Goal: Find specific page/section: Find specific page/section

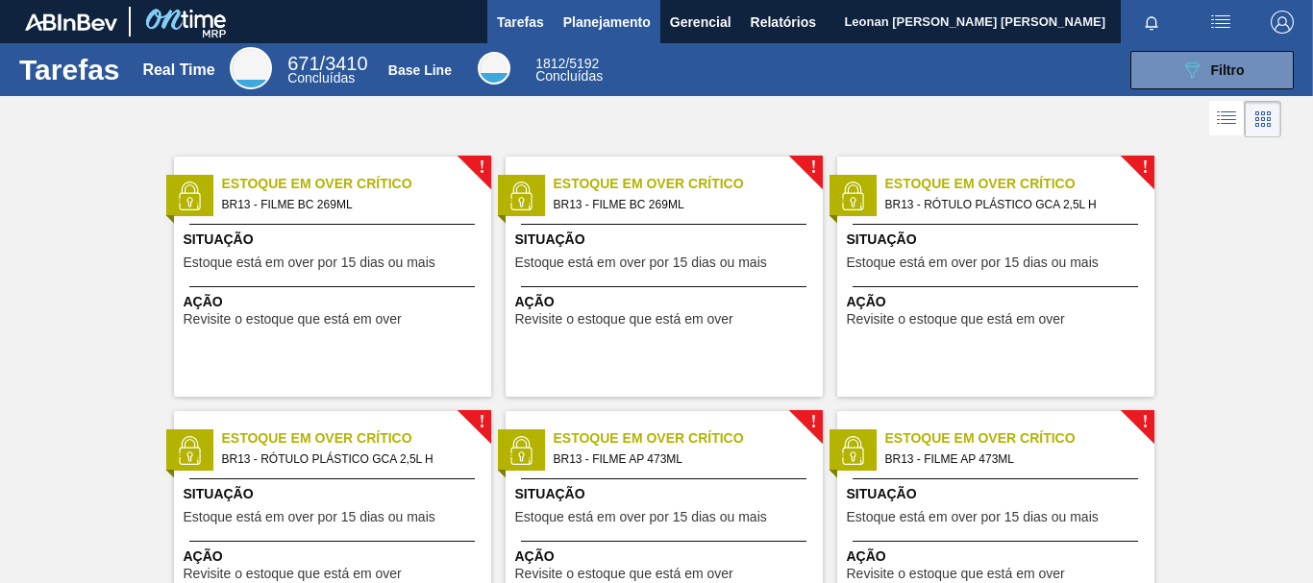
click at [618, 23] on span "Planejamento" at bounding box center [606, 22] width 87 height 23
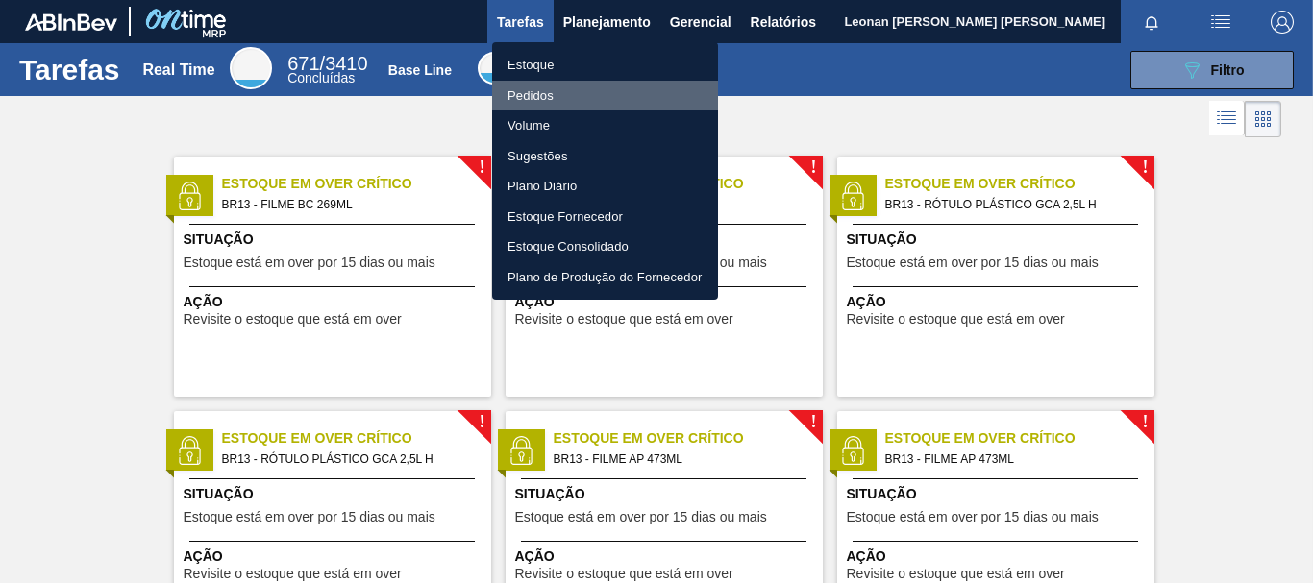
click at [540, 93] on li "Pedidos" at bounding box center [605, 96] width 226 height 31
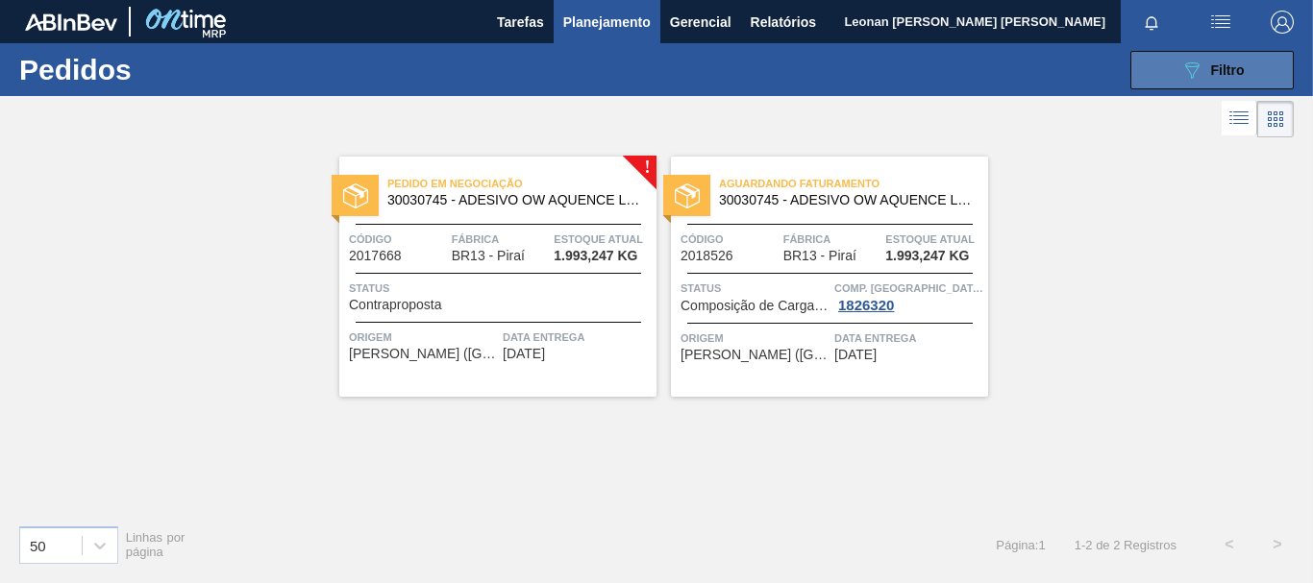
drag, startPoint x: 1148, startPoint y: 69, endPoint x: 1155, endPoint y: 84, distance: 15.9
click at [1148, 69] on button "089F7B8B-B2A5-4AFE-B5C0-19BA573D28AC Filtro" at bounding box center [1211, 70] width 163 height 38
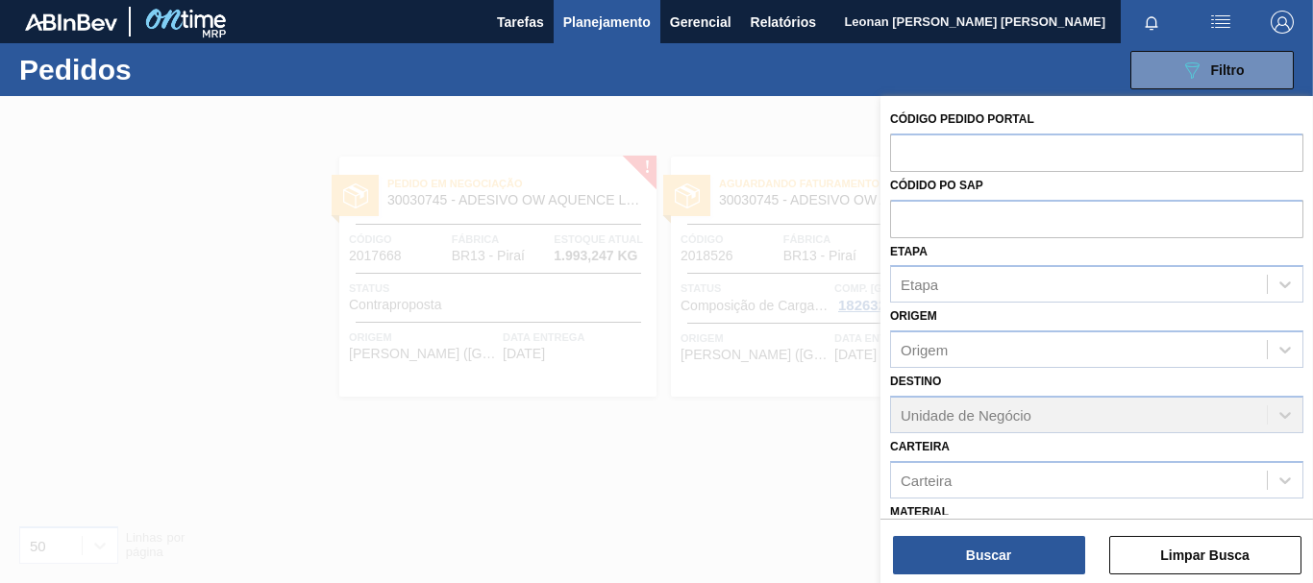
scroll to position [252, 0]
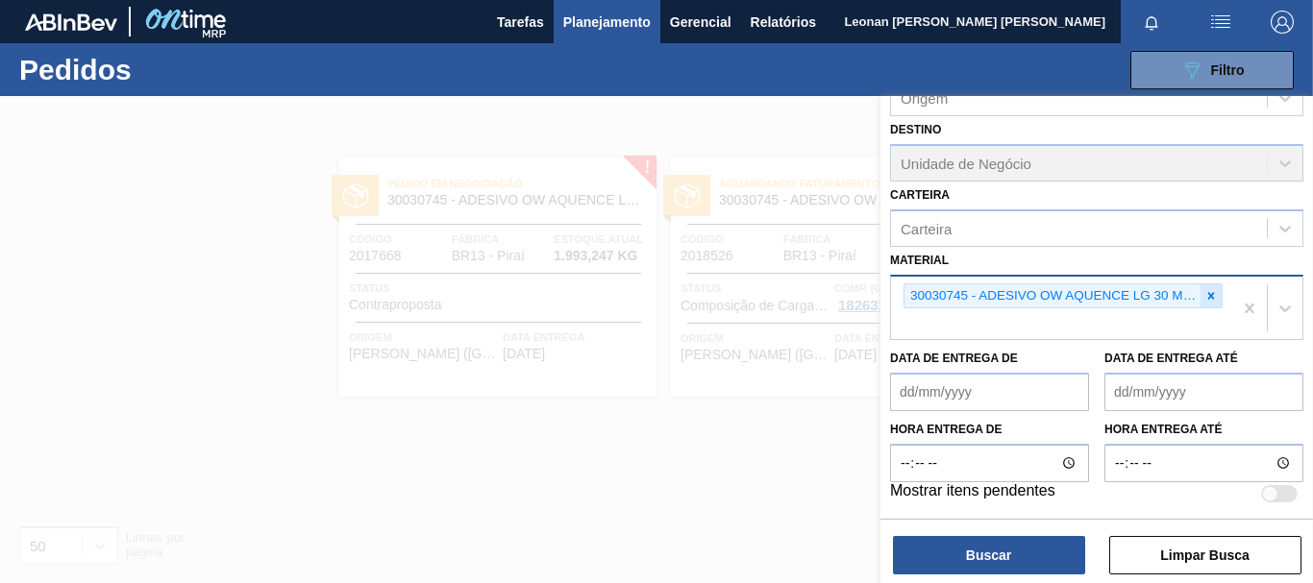
click at [1213, 298] on icon at bounding box center [1210, 295] width 13 height 13
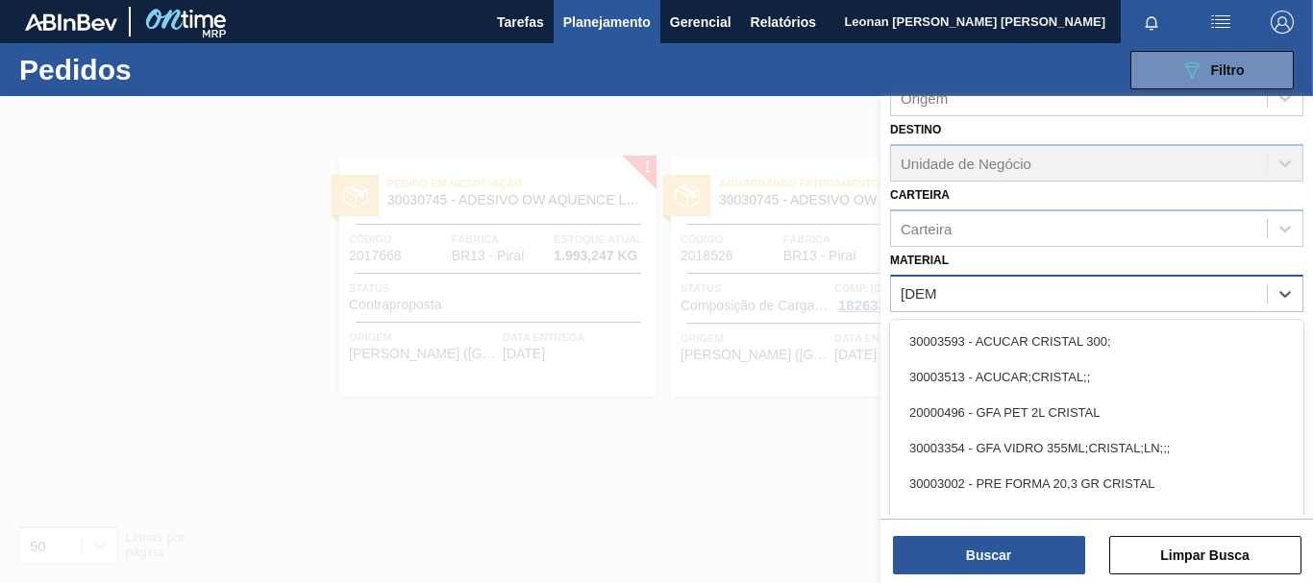
type input "cristal"
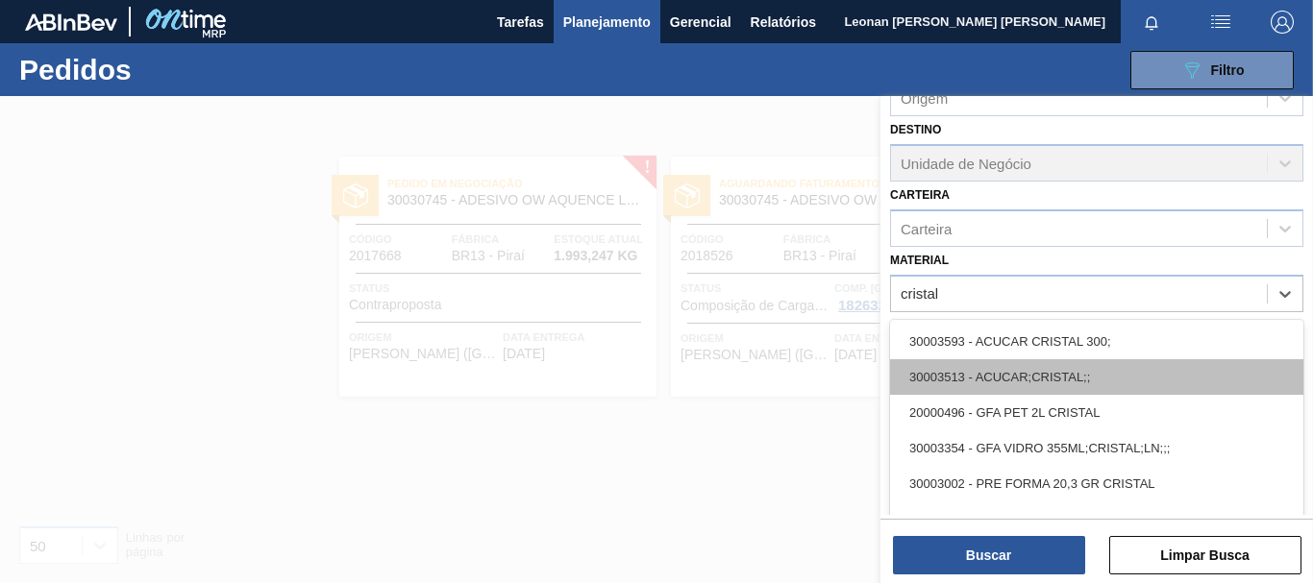
click at [1060, 375] on div "30003513 - ACUCAR;CRISTAL;;" at bounding box center [1096, 377] width 413 height 36
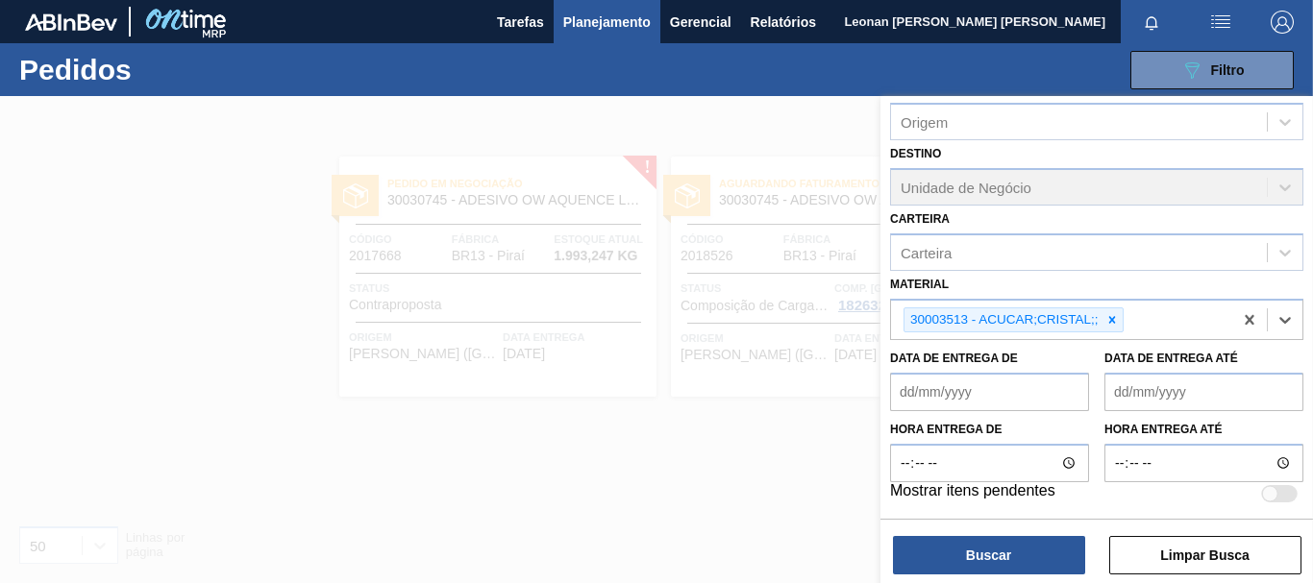
click at [1024, 579] on div "Código Pedido Portal Códido PO SAP Etapa Etapa Origem Origem Destino Unidade de…" at bounding box center [1096, 341] width 432 height 491
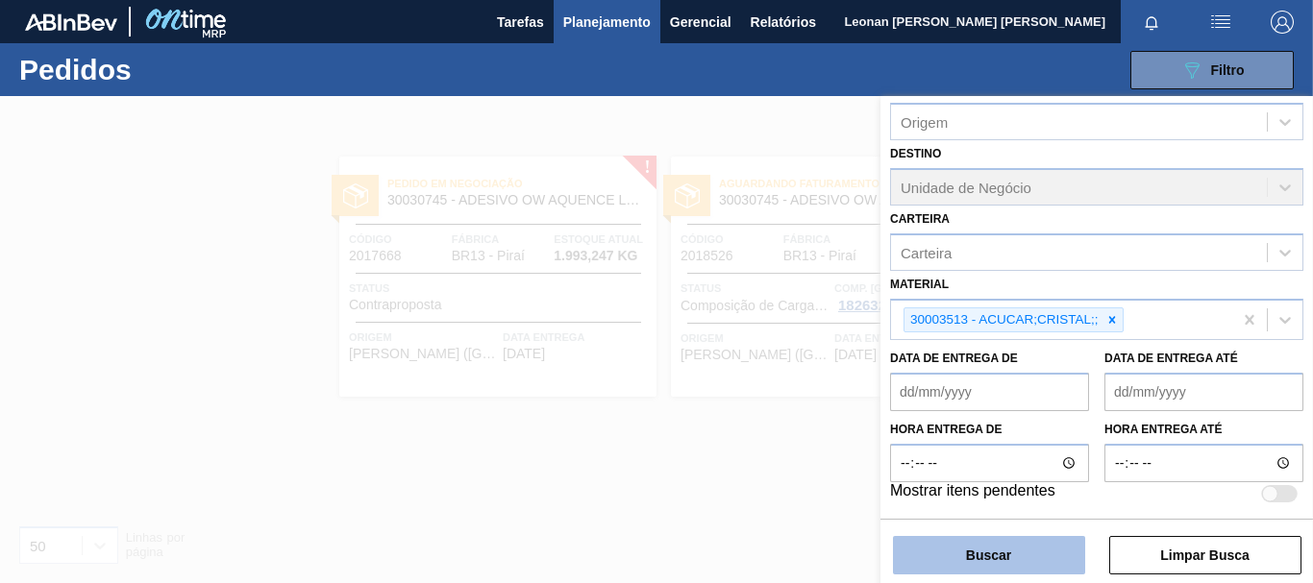
click at [1024, 565] on button "Buscar" at bounding box center [989, 555] width 192 height 38
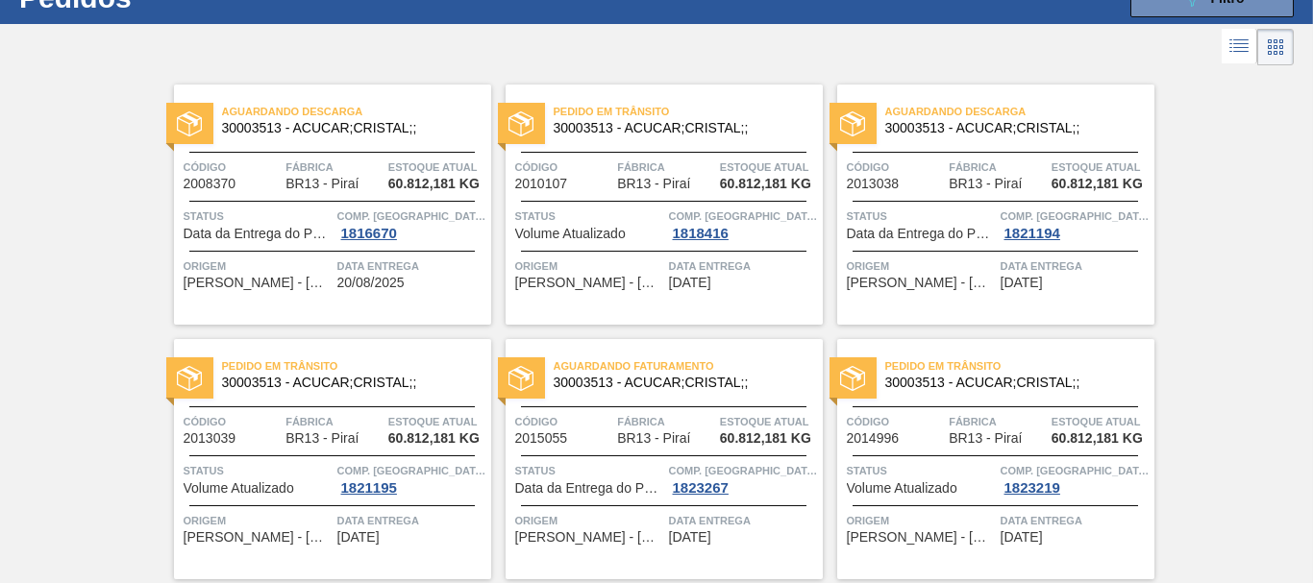
scroll to position [0, 0]
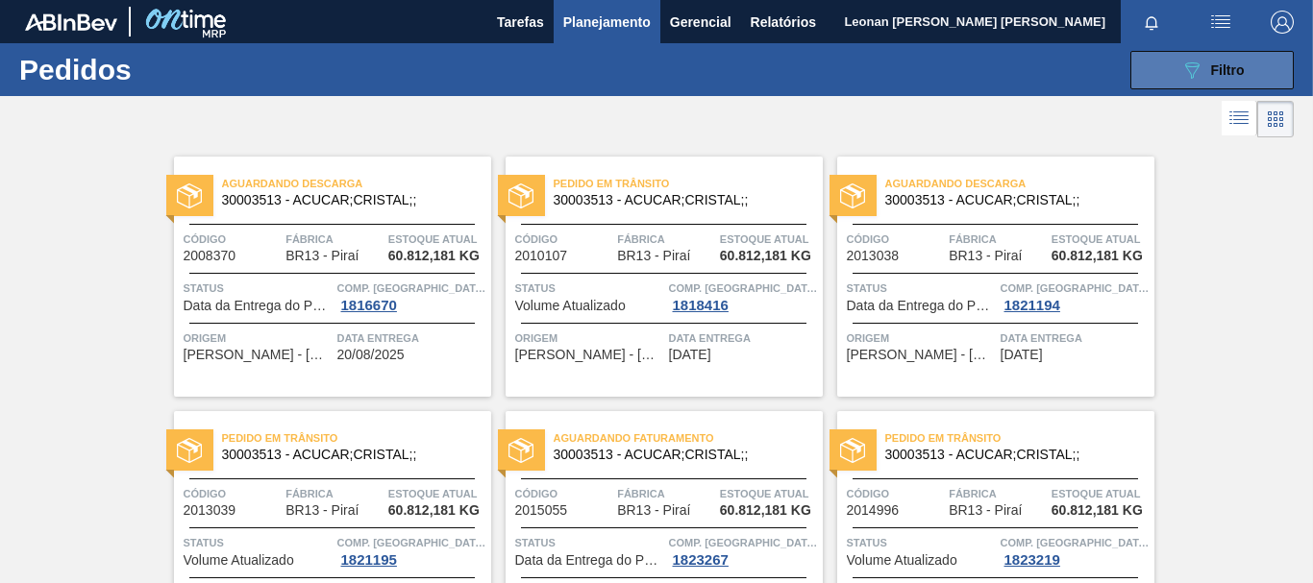
click at [1188, 84] on button "089F7B8B-B2A5-4AFE-B5C0-19BA573D28AC Filtro" at bounding box center [1211, 70] width 163 height 38
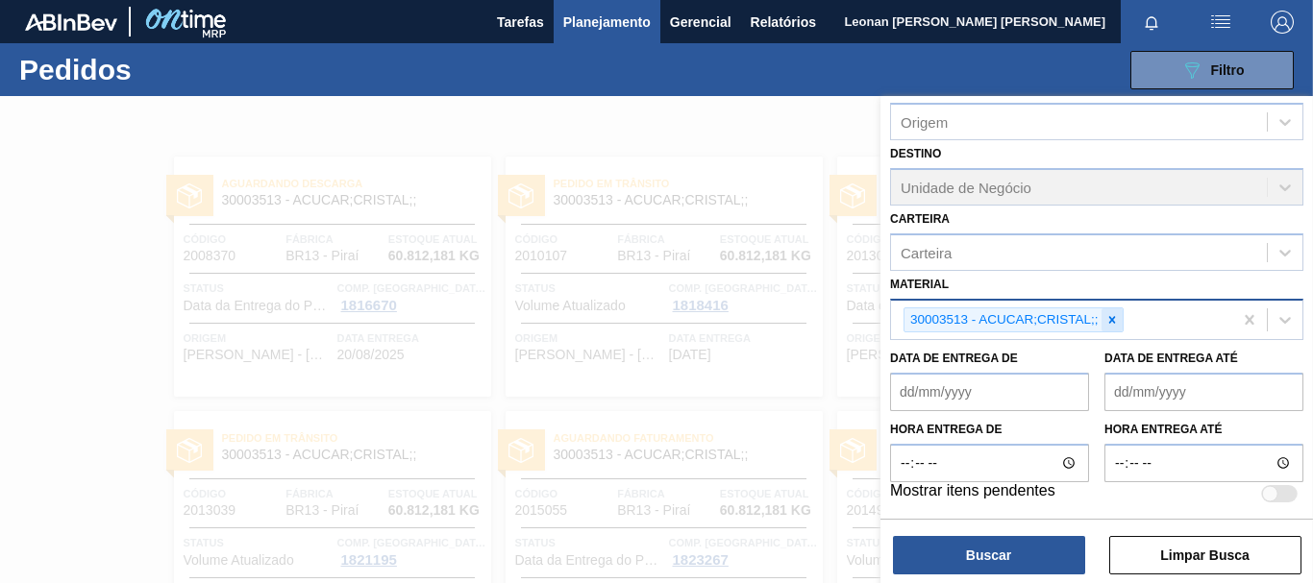
click at [1115, 316] on icon at bounding box center [1111, 319] width 13 height 13
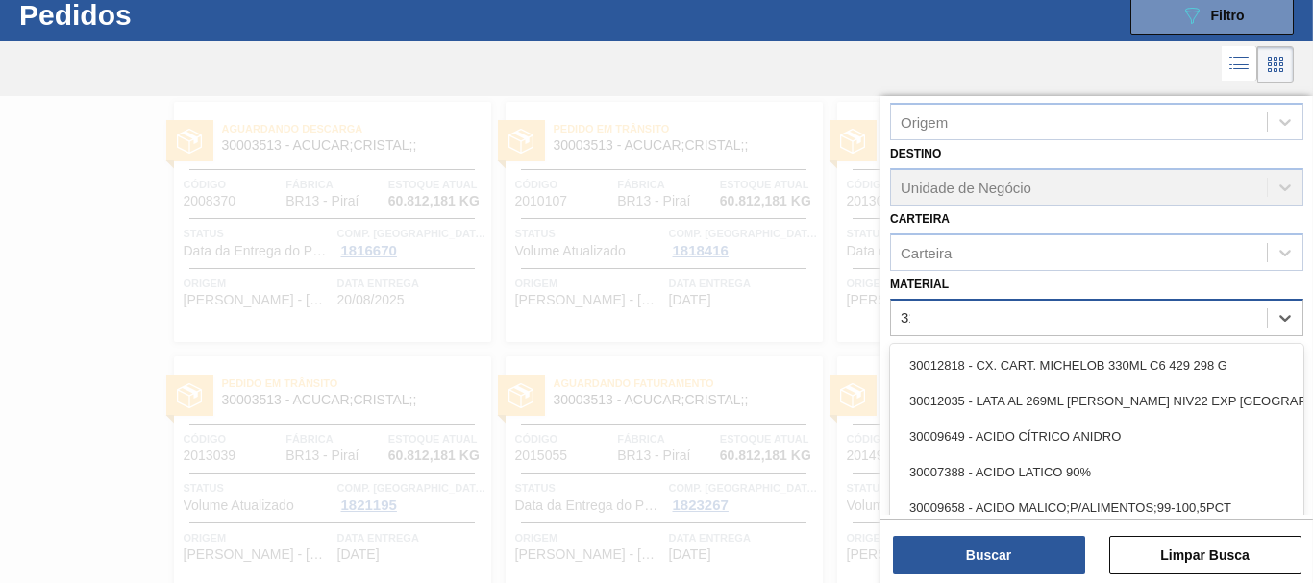
scroll to position [57, 0]
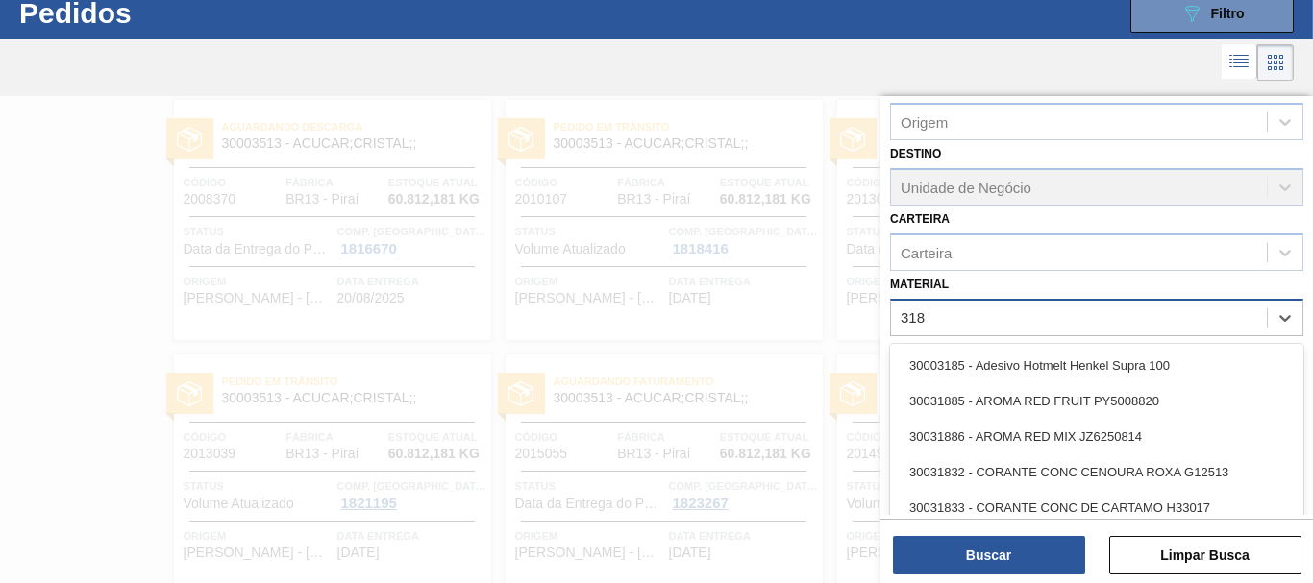
type input "3188"
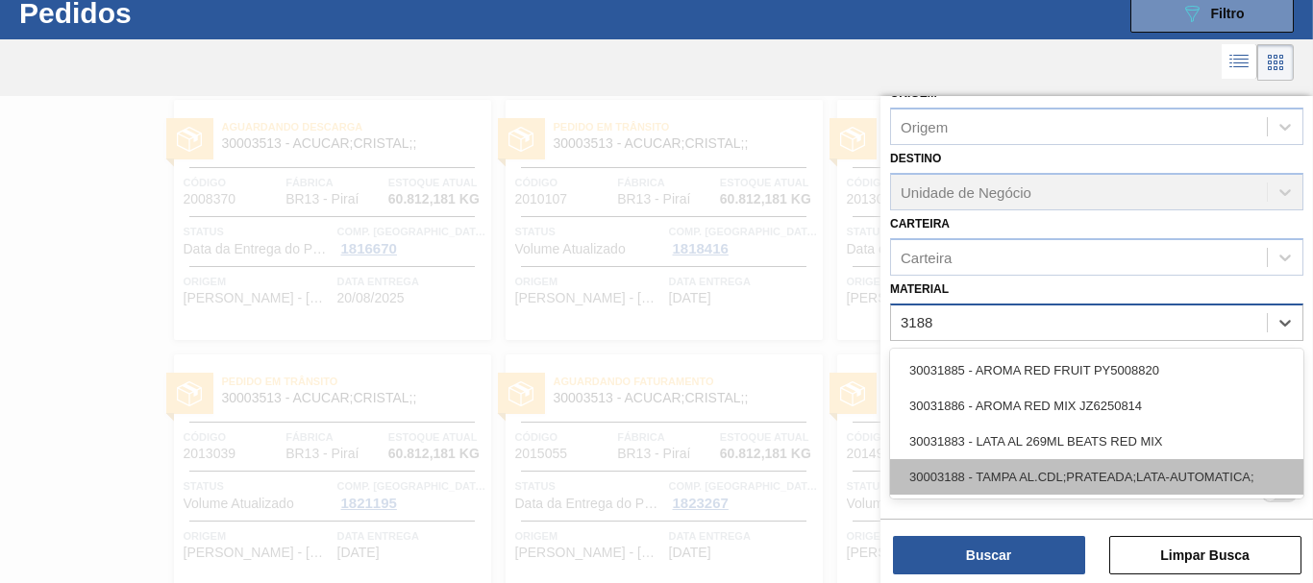
click at [1092, 480] on div "30003188 - TAMPA AL.CDL;PRATEADA;LATA-AUTOMATICA;" at bounding box center [1096, 477] width 413 height 36
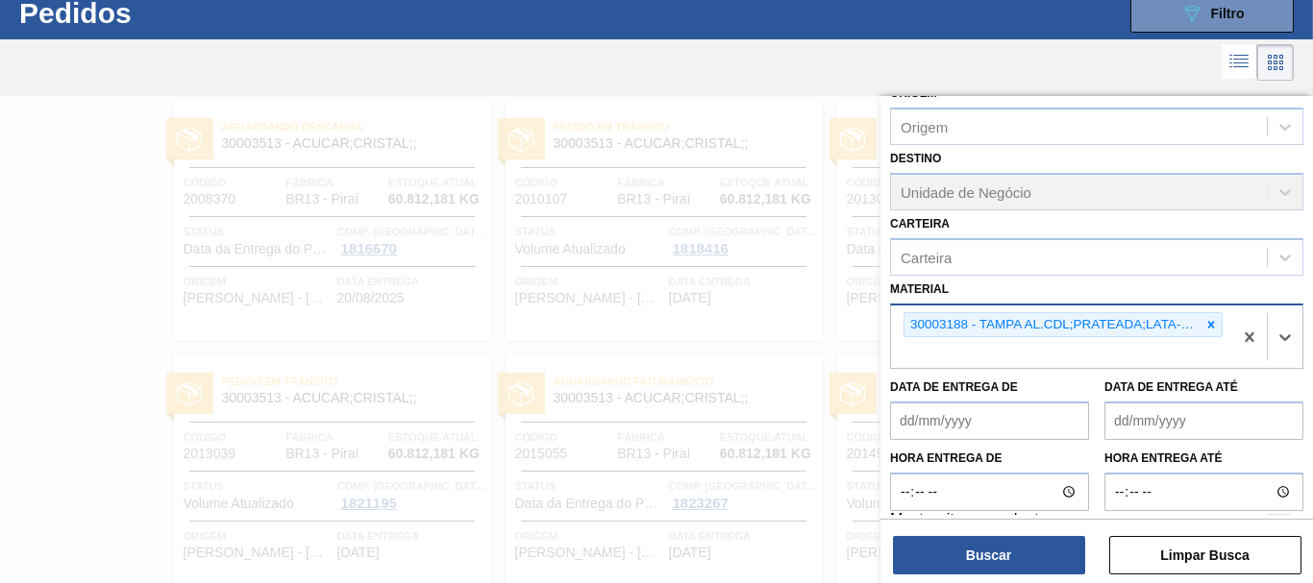
scroll to position [228, 0]
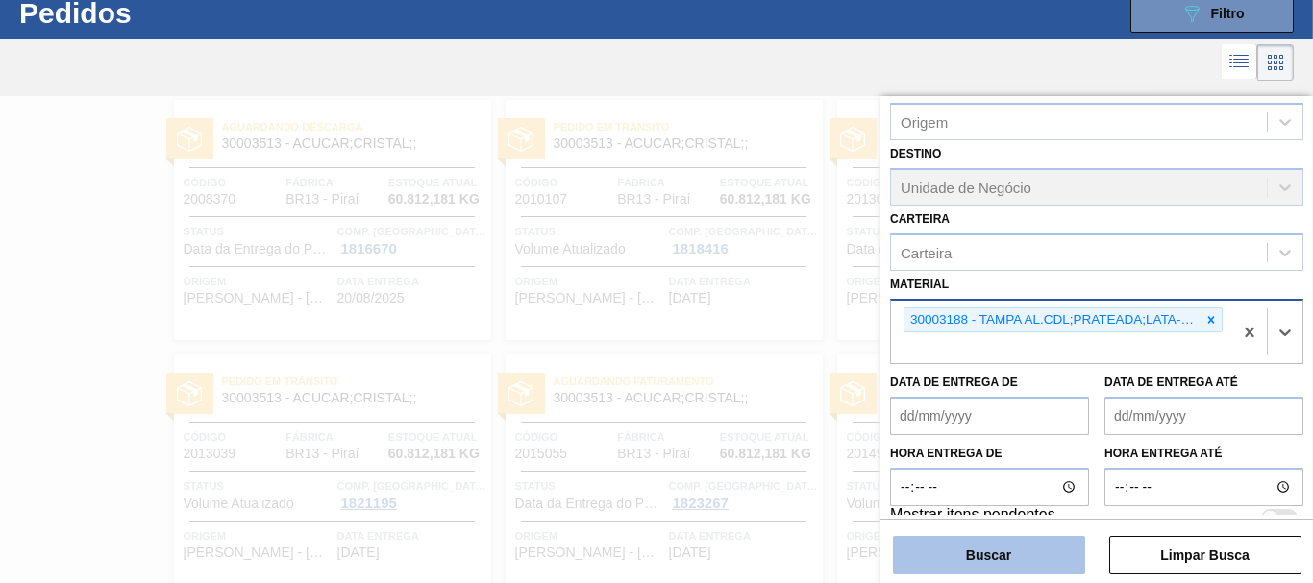
click at [1020, 543] on button "Buscar" at bounding box center [989, 555] width 192 height 38
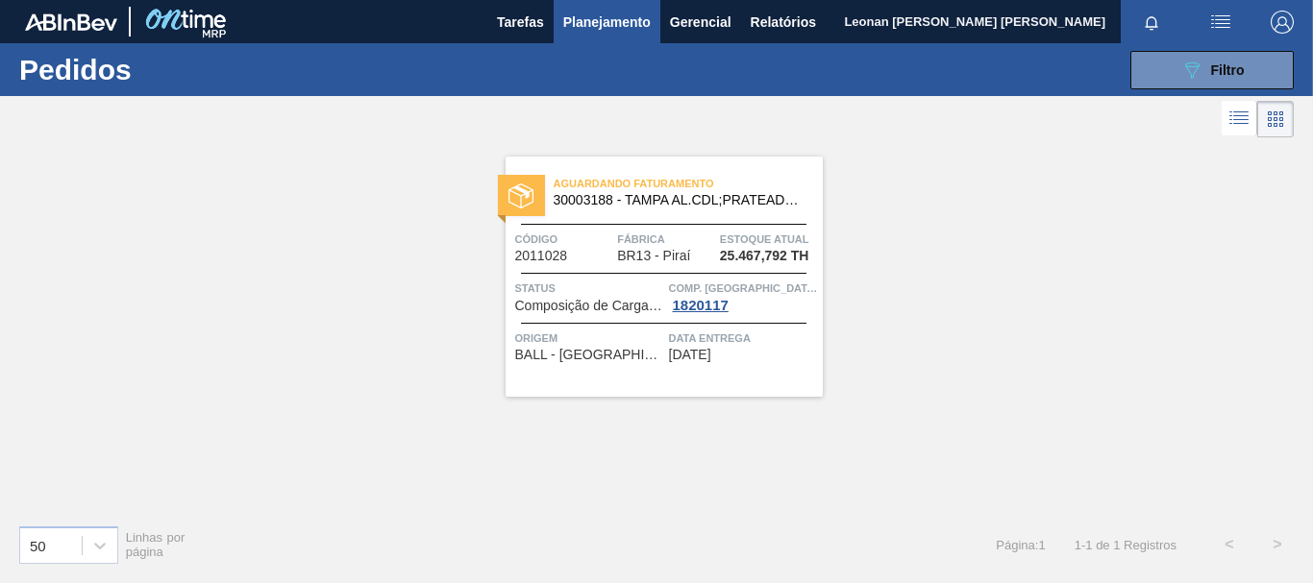
scroll to position [0, 0]
drag, startPoint x: 1183, startPoint y: 67, endPoint x: 1186, endPoint y: 106, distance: 38.5
click at [1183, 67] on icon "089F7B8B-B2A5-4AFE-B5C0-19BA573D28AC" at bounding box center [1191, 70] width 23 height 23
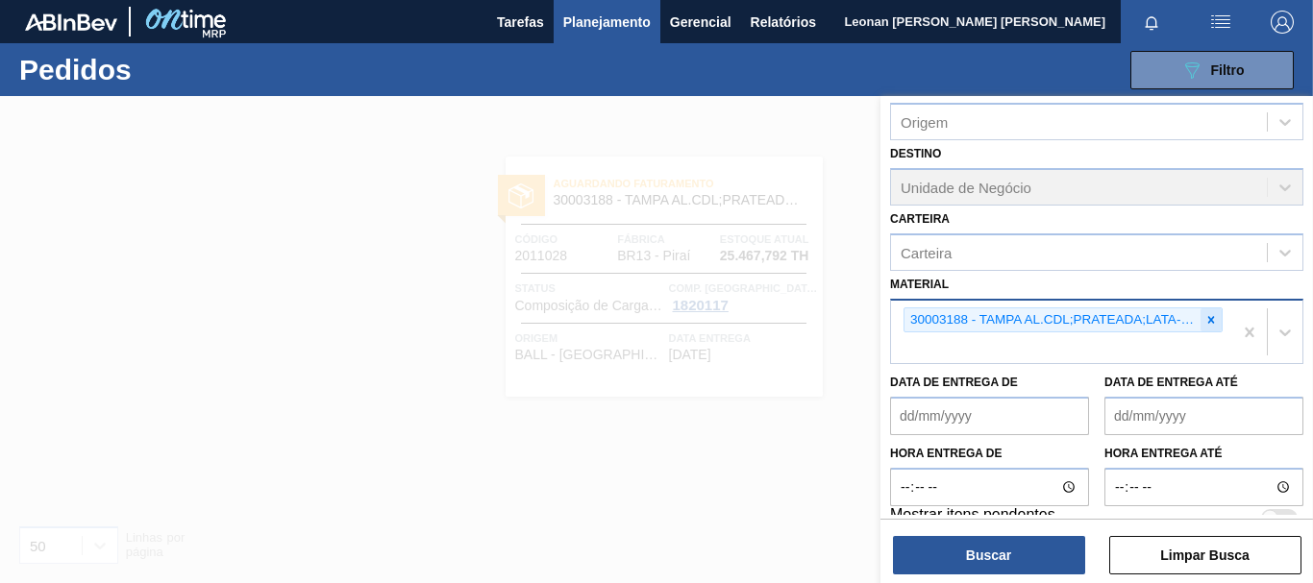
click at [1205, 318] on icon at bounding box center [1210, 319] width 13 height 13
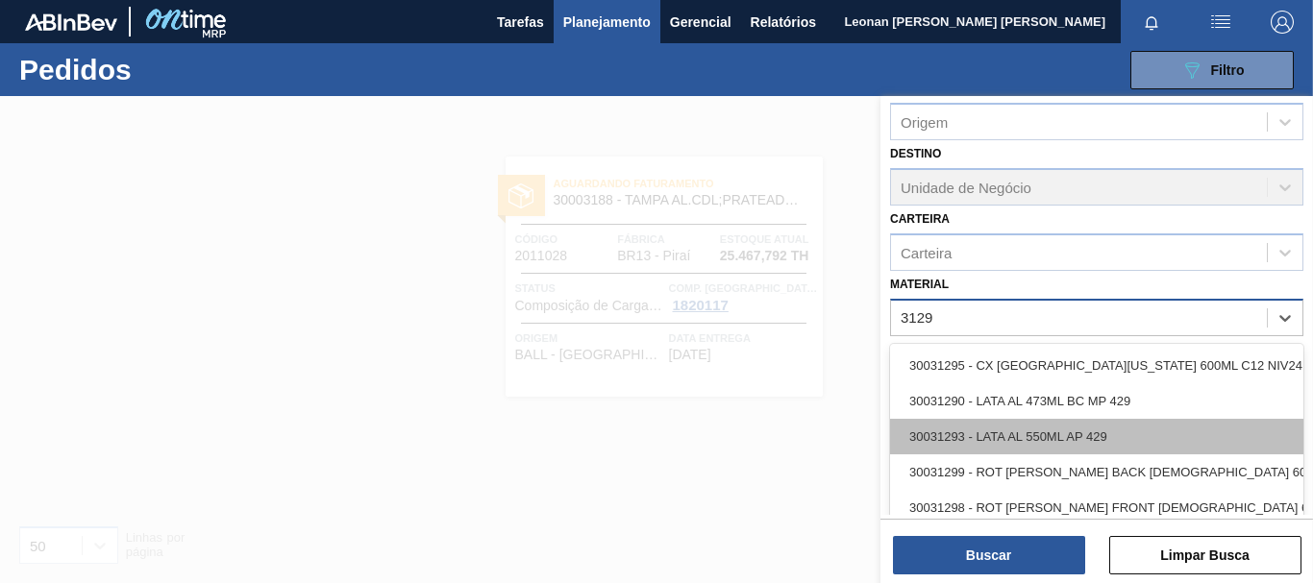
scroll to position [25, 0]
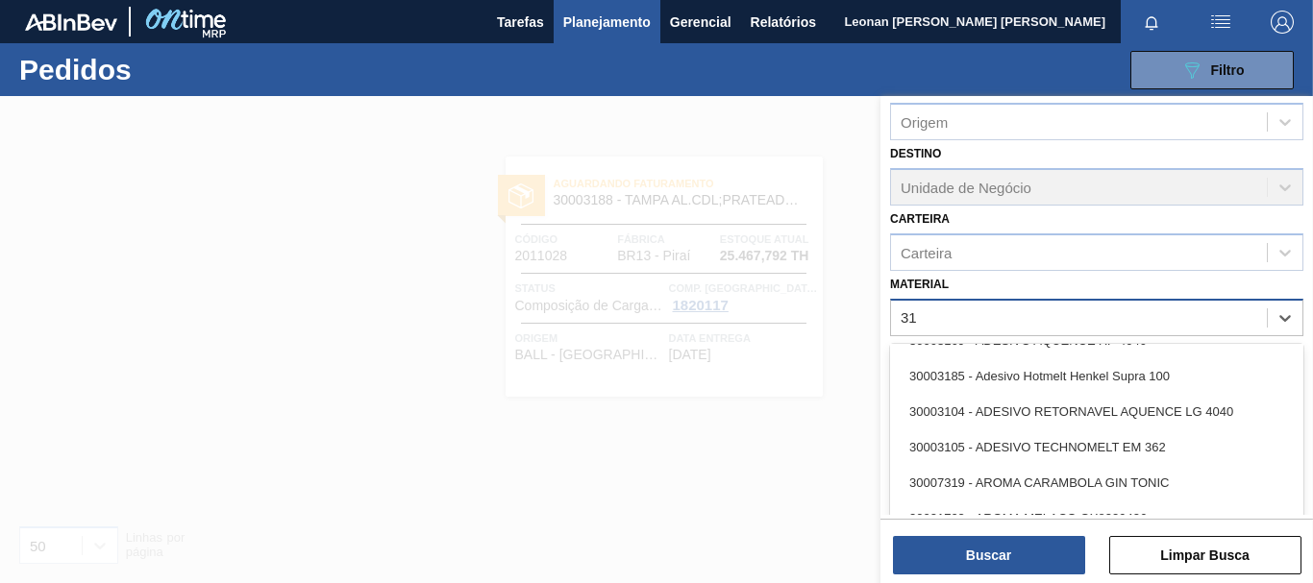
type input "3"
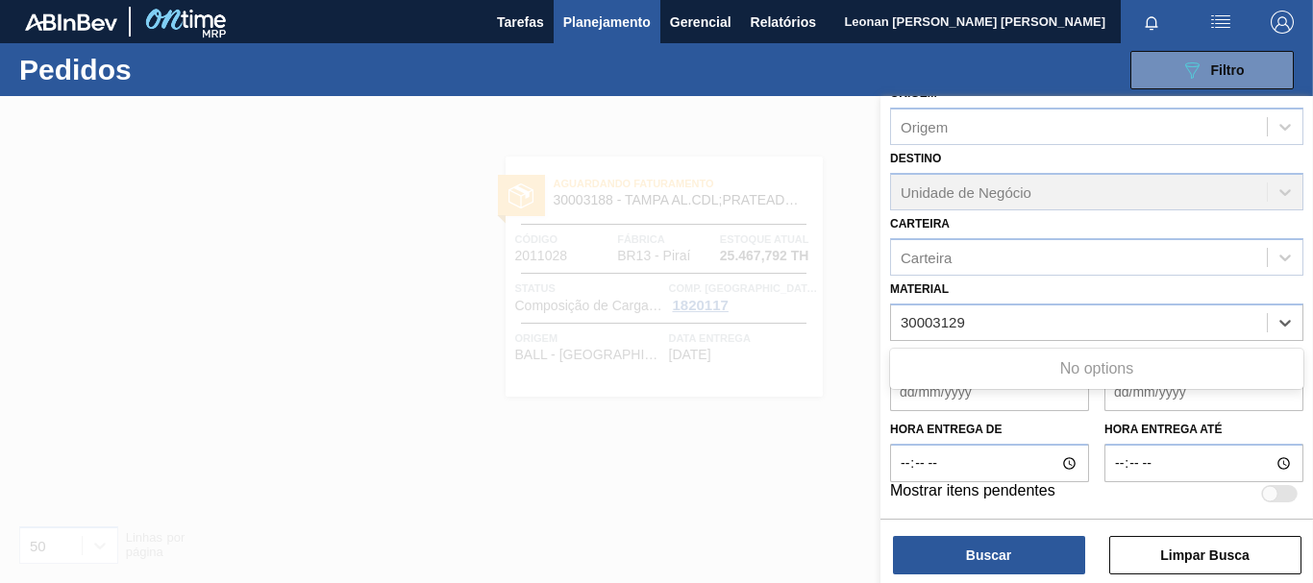
type input "30003129"
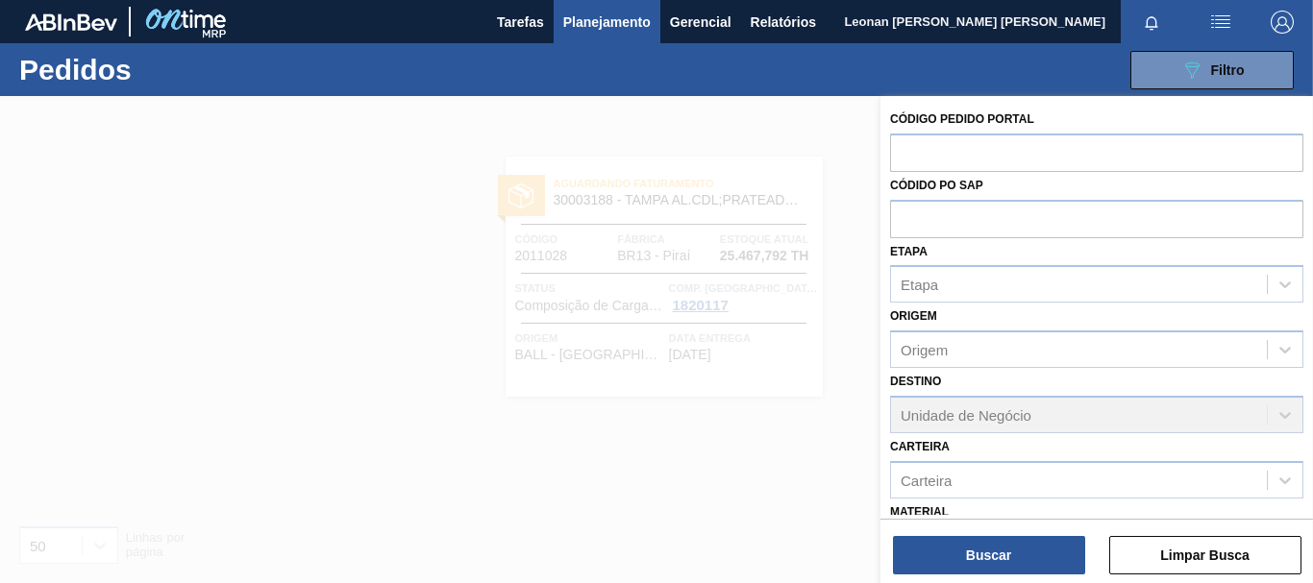
click at [668, 146] on div at bounding box center [656, 387] width 1313 height 583
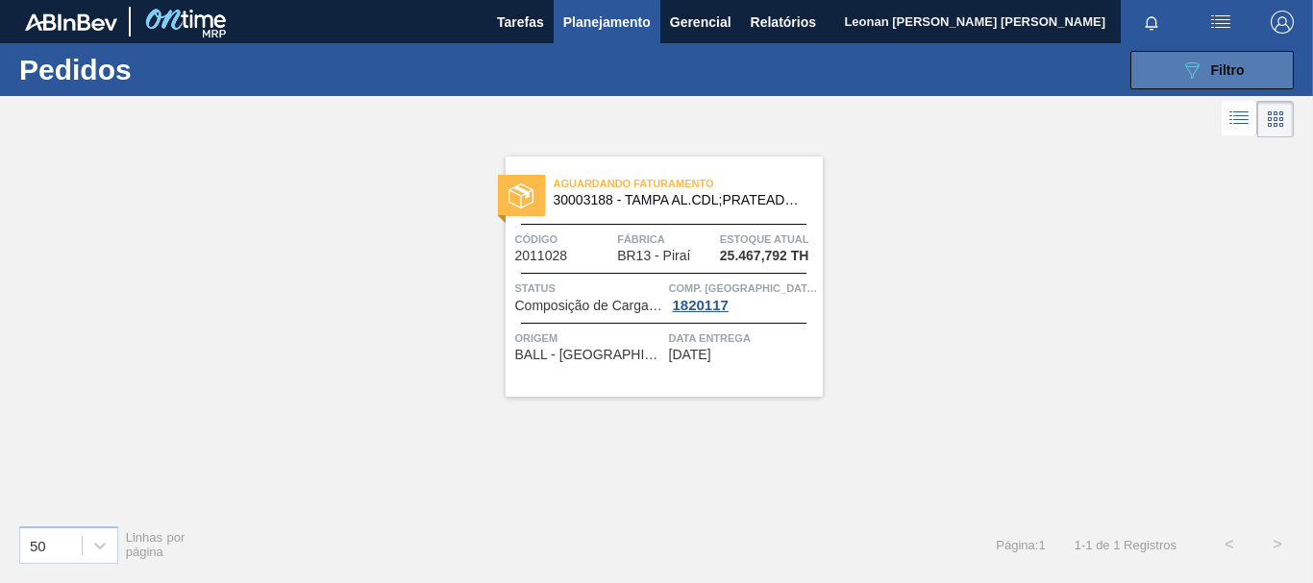
click at [1195, 69] on icon "089F7B8B-B2A5-4AFE-B5C0-19BA573D28AC" at bounding box center [1191, 70] width 23 height 23
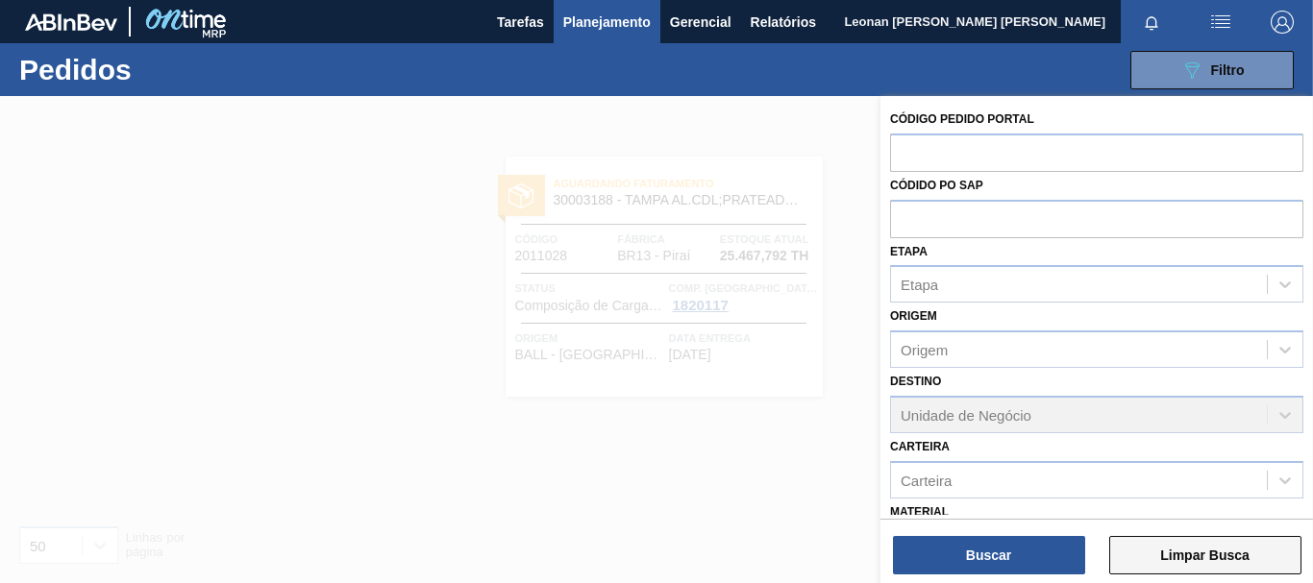
click at [1242, 566] on button "Limpar Busca" at bounding box center [1205, 555] width 192 height 38
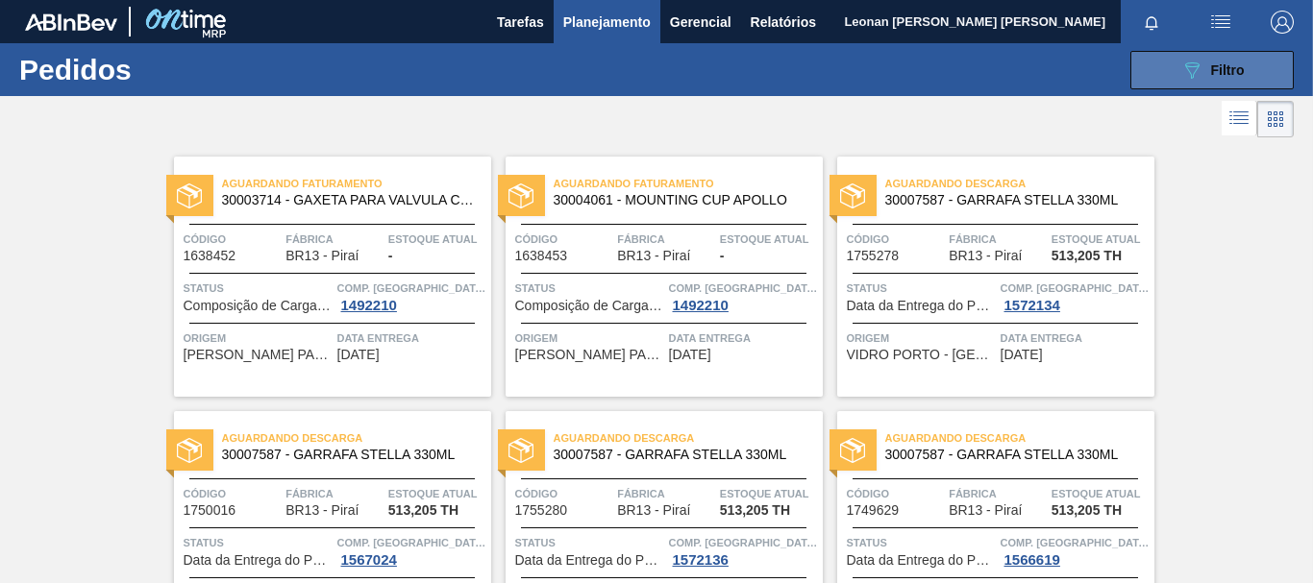
click at [1160, 78] on button "089F7B8B-B2A5-4AFE-B5C0-19BA573D28AC Filtro" at bounding box center [1211, 70] width 163 height 38
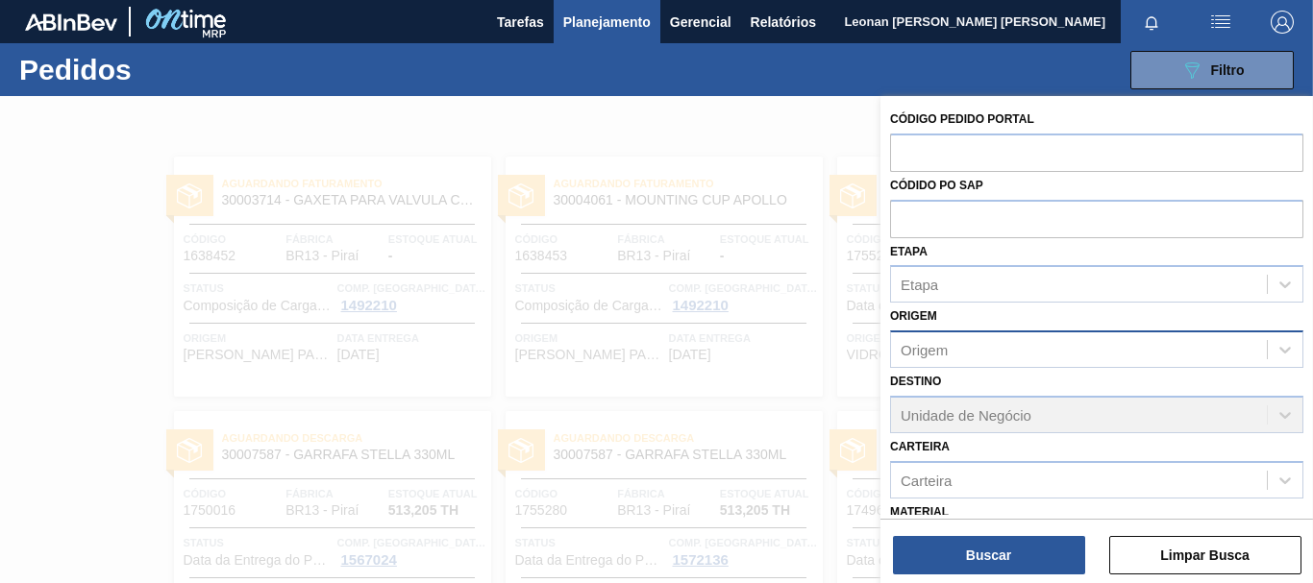
scroll to position [223, 0]
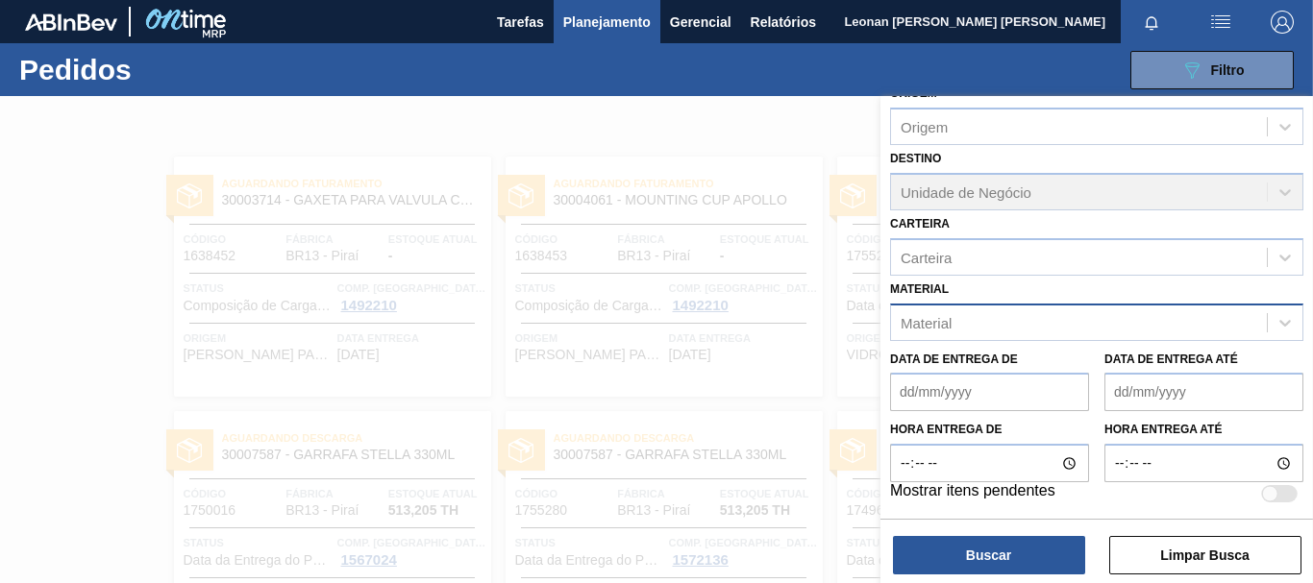
click at [1081, 318] on div "Material" at bounding box center [1079, 322] width 376 height 28
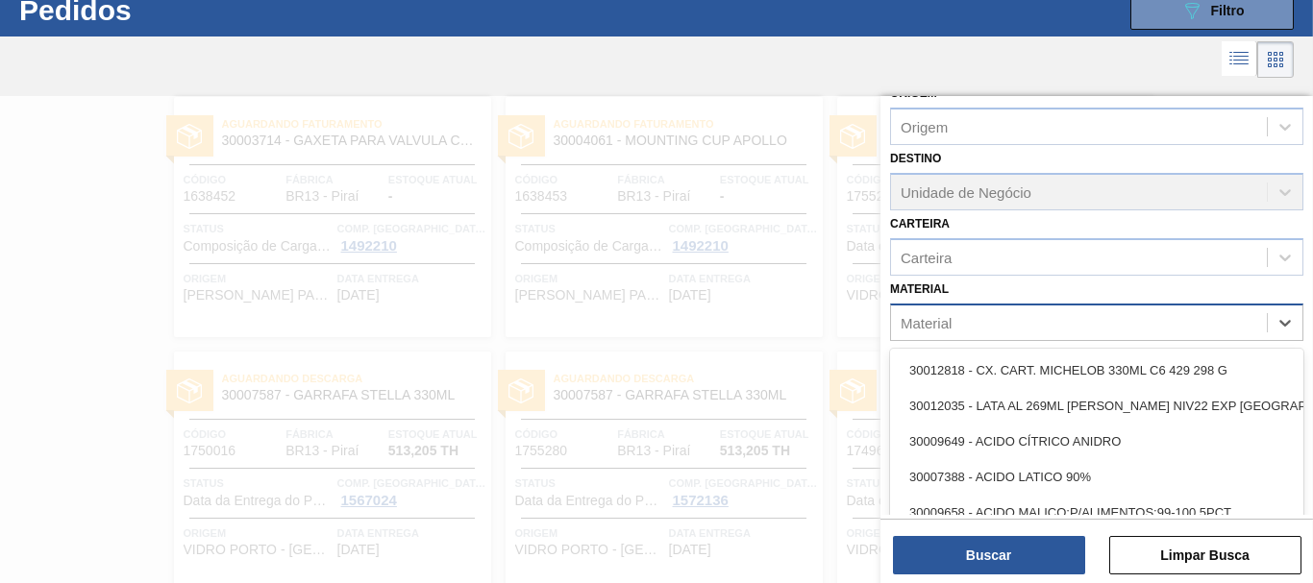
scroll to position [62, 0]
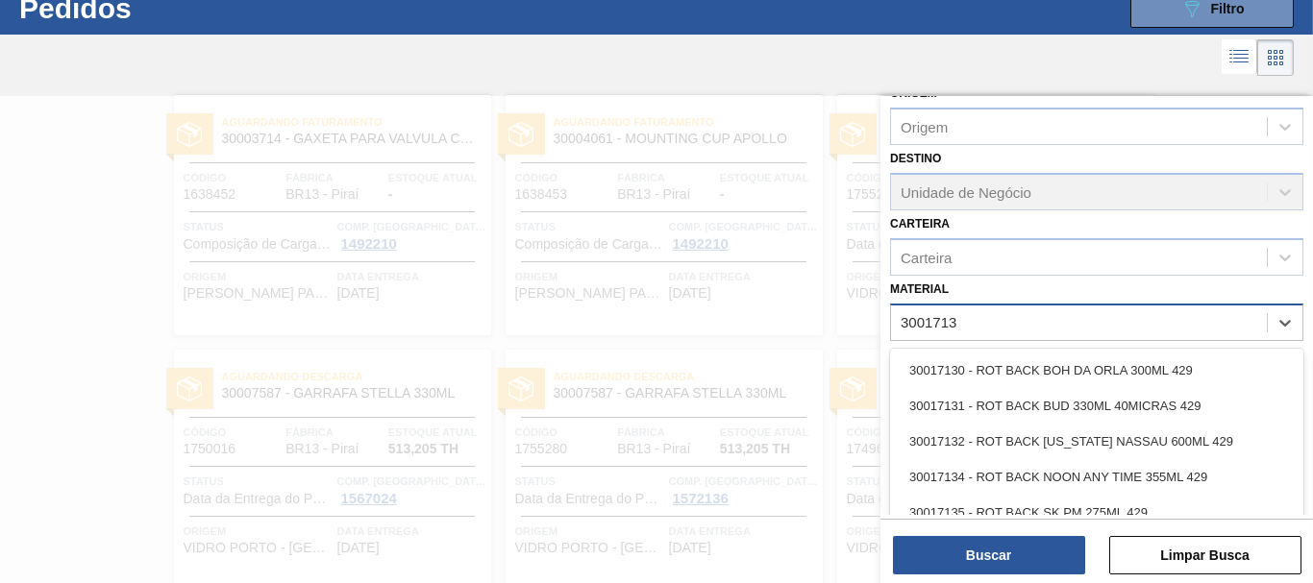
type input "30017131"
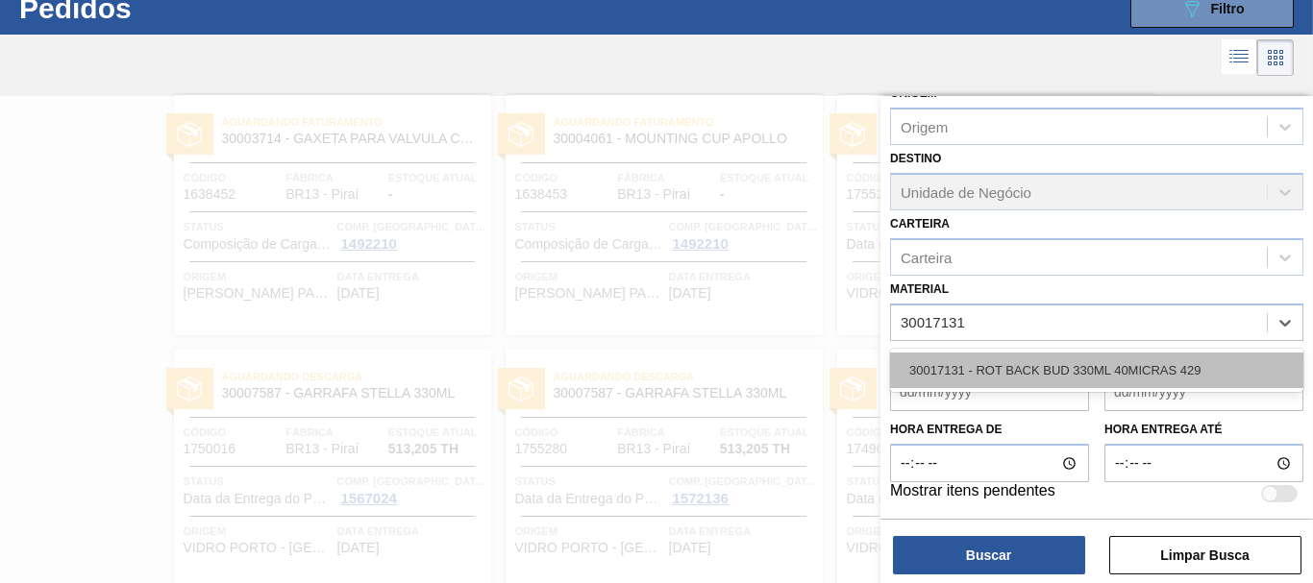
click at [1072, 373] on div "30017131 - ROT BACK BUD 330ML 40MICRAS 429" at bounding box center [1096, 371] width 413 height 36
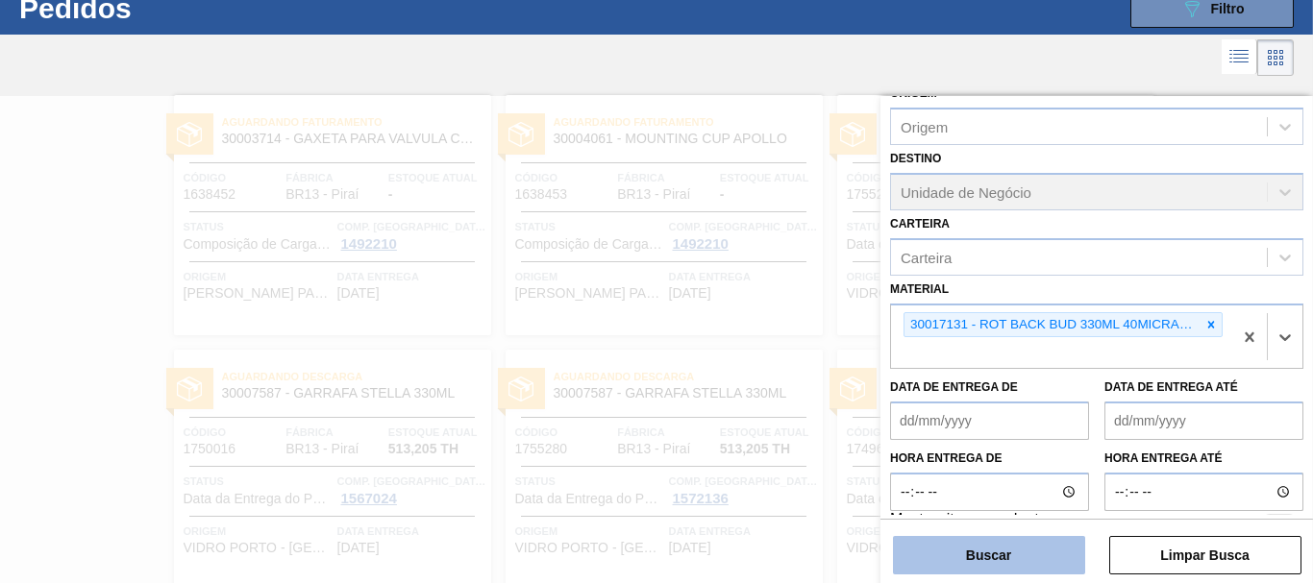
click at [977, 555] on button "Buscar" at bounding box center [989, 555] width 192 height 38
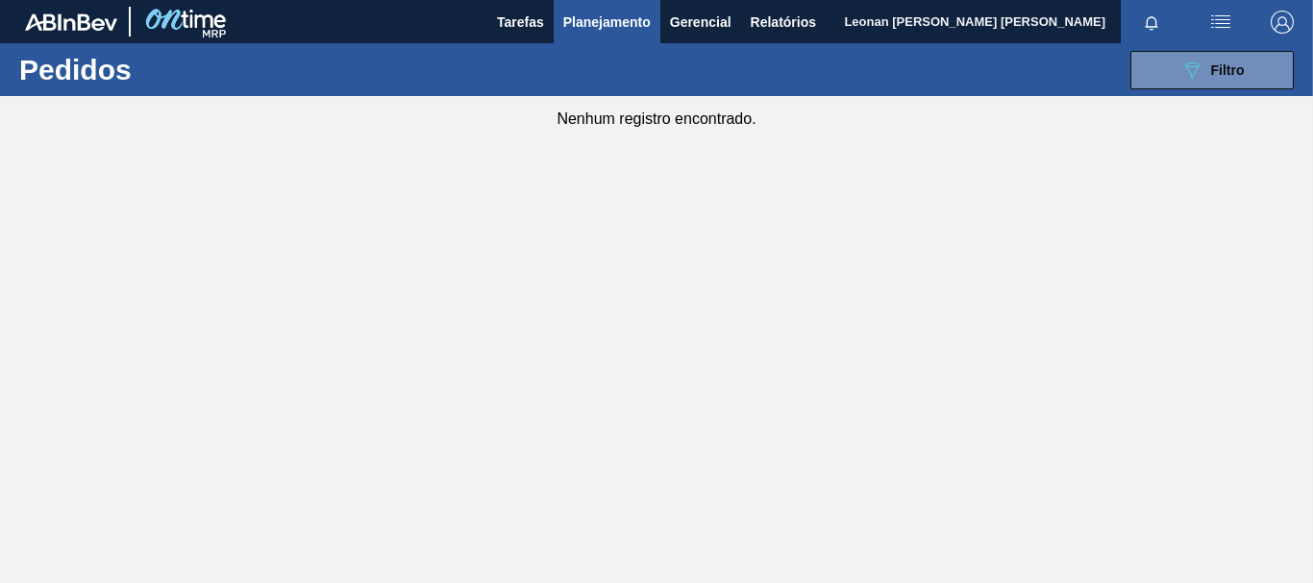
scroll to position [0, 0]
click at [1176, 67] on button "089F7B8B-B2A5-4AFE-B5C0-19BA573D28AC Filtro" at bounding box center [1211, 70] width 163 height 38
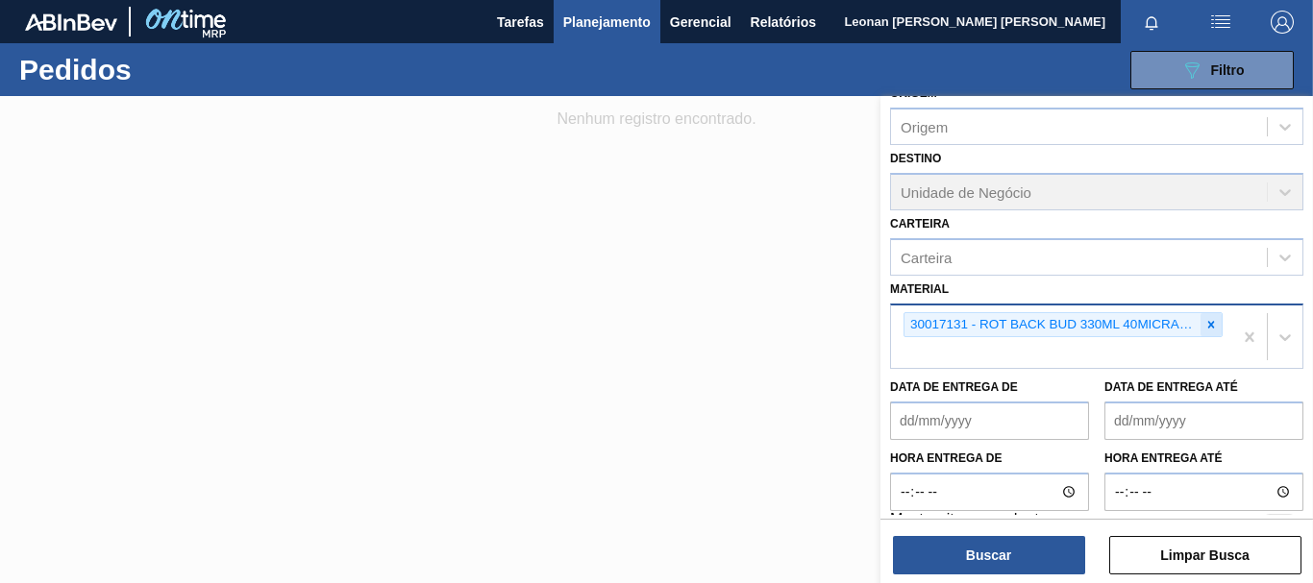
click at [1208, 323] on icon at bounding box center [1211, 324] width 7 height 7
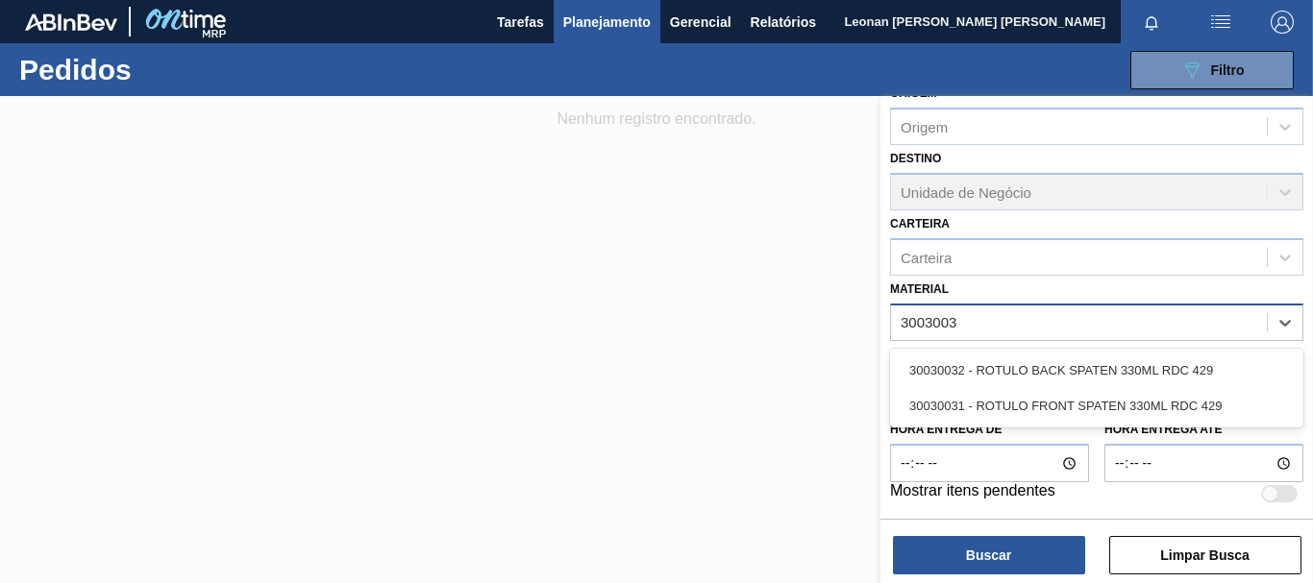
type input "30030031"
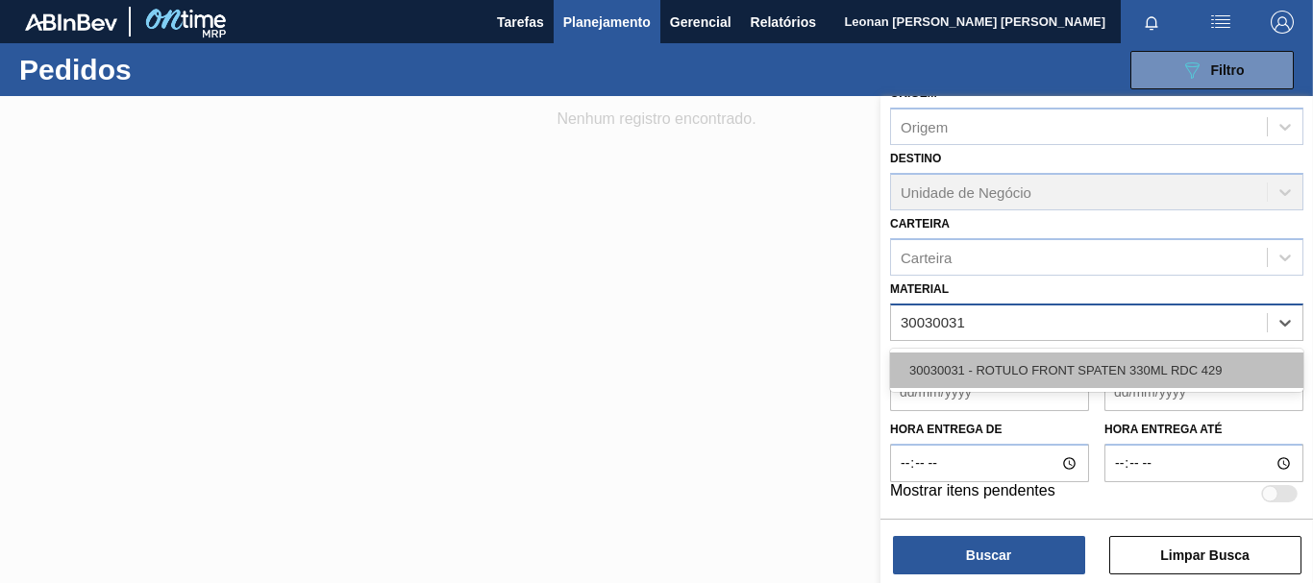
click at [1174, 376] on div "30030031 - ROTULO FRONT SPATEN 330ML RDC 429" at bounding box center [1096, 371] width 413 height 36
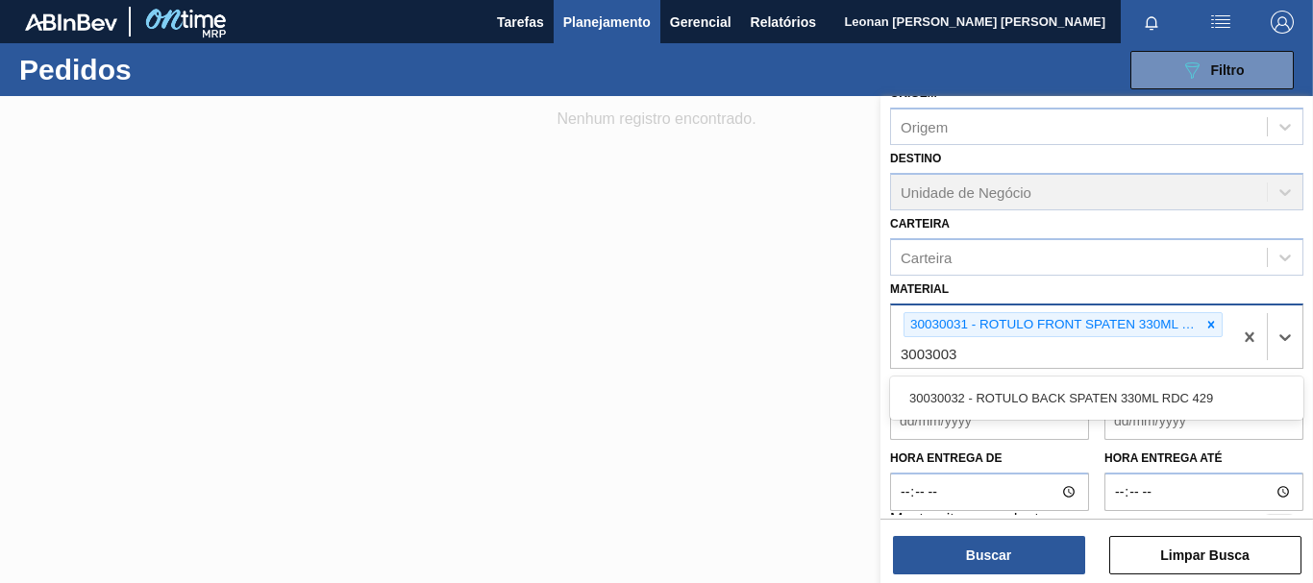
type input "30030032"
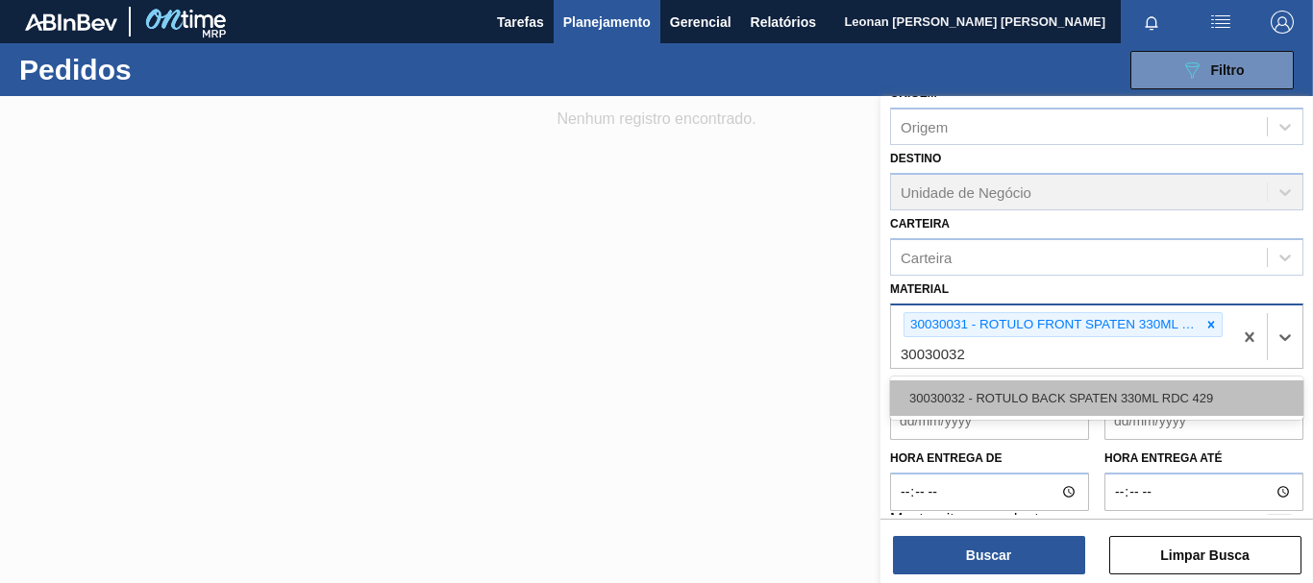
click at [1161, 398] on div "30030032 - ROTULO BACK SPATEN 330ML RDC 429" at bounding box center [1096, 399] width 413 height 36
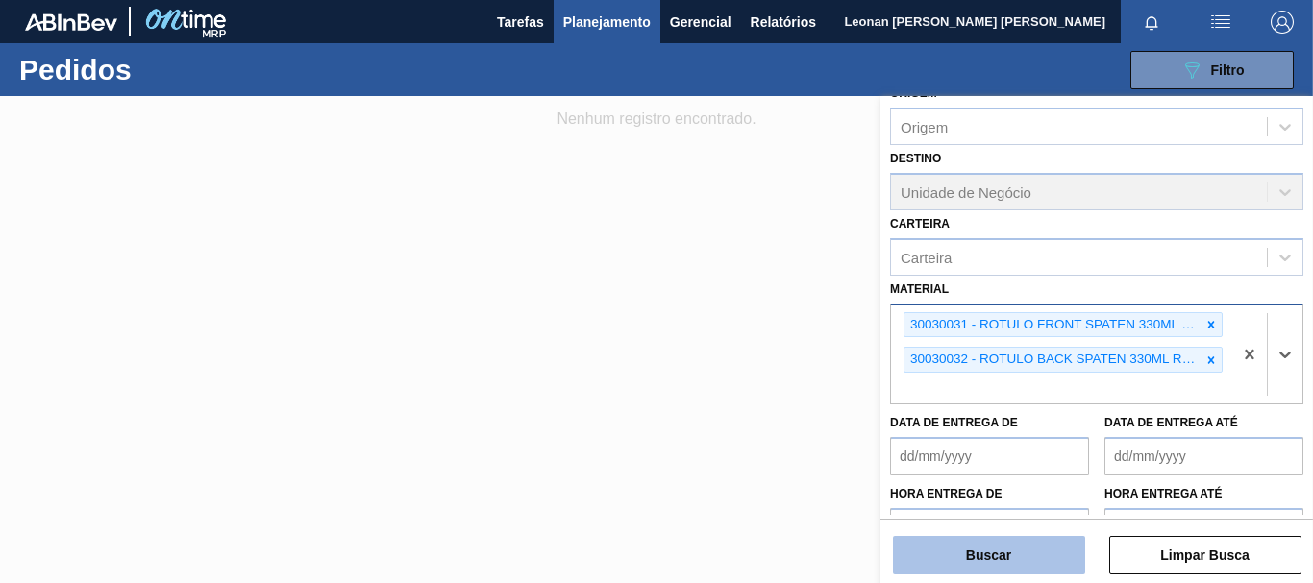
click at [1058, 569] on button "Buscar" at bounding box center [989, 555] width 192 height 38
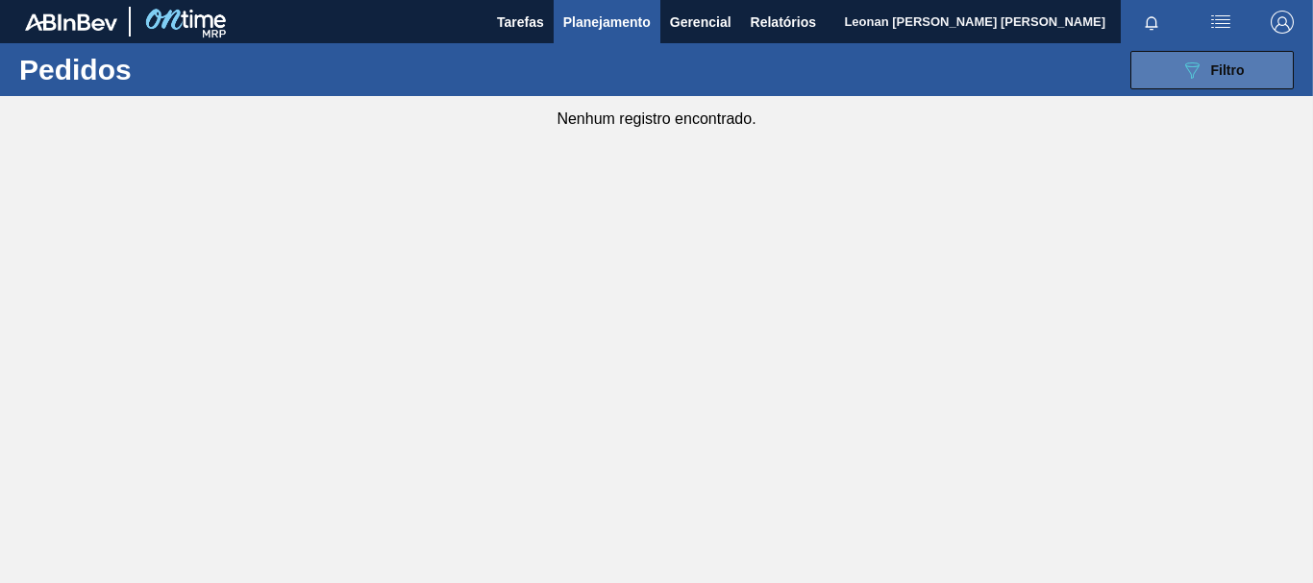
click at [1233, 71] on span "Filtro" at bounding box center [1228, 69] width 34 height 15
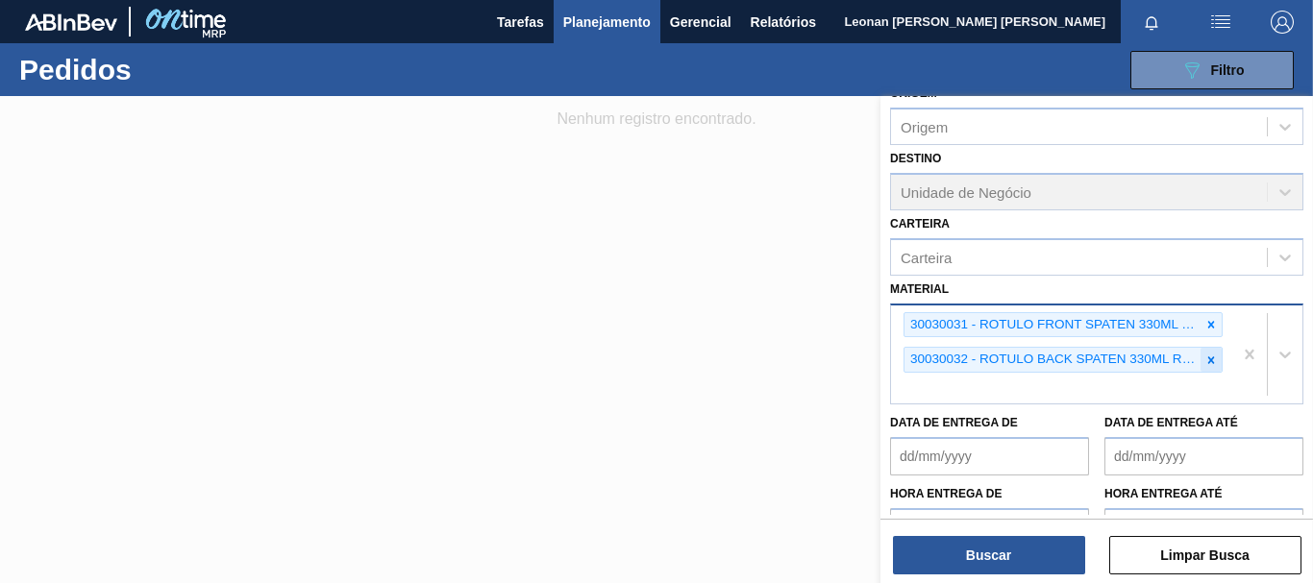
click at [1204, 360] on icon at bounding box center [1210, 360] width 13 height 13
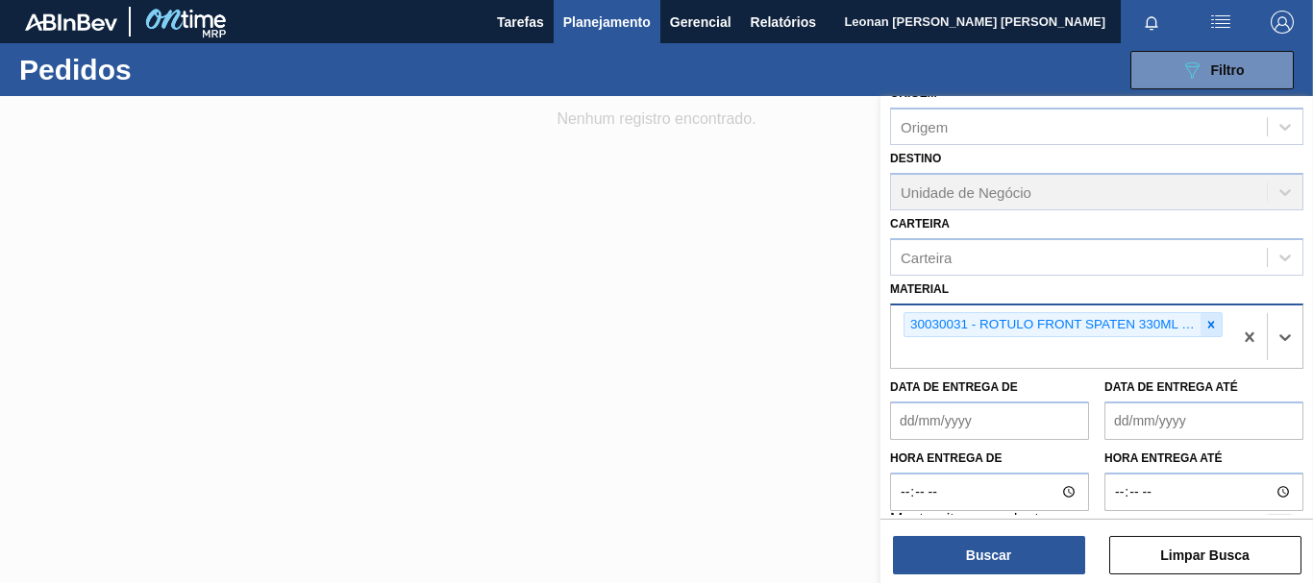
click at [1213, 322] on icon at bounding box center [1210, 324] width 13 height 13
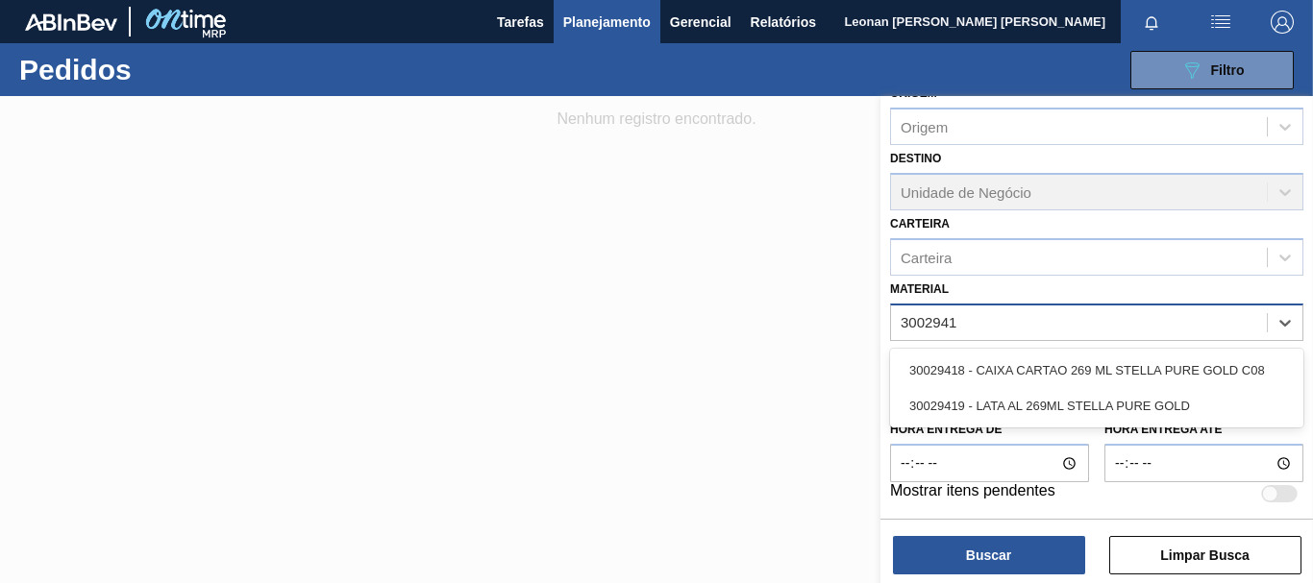
type input "30029418"
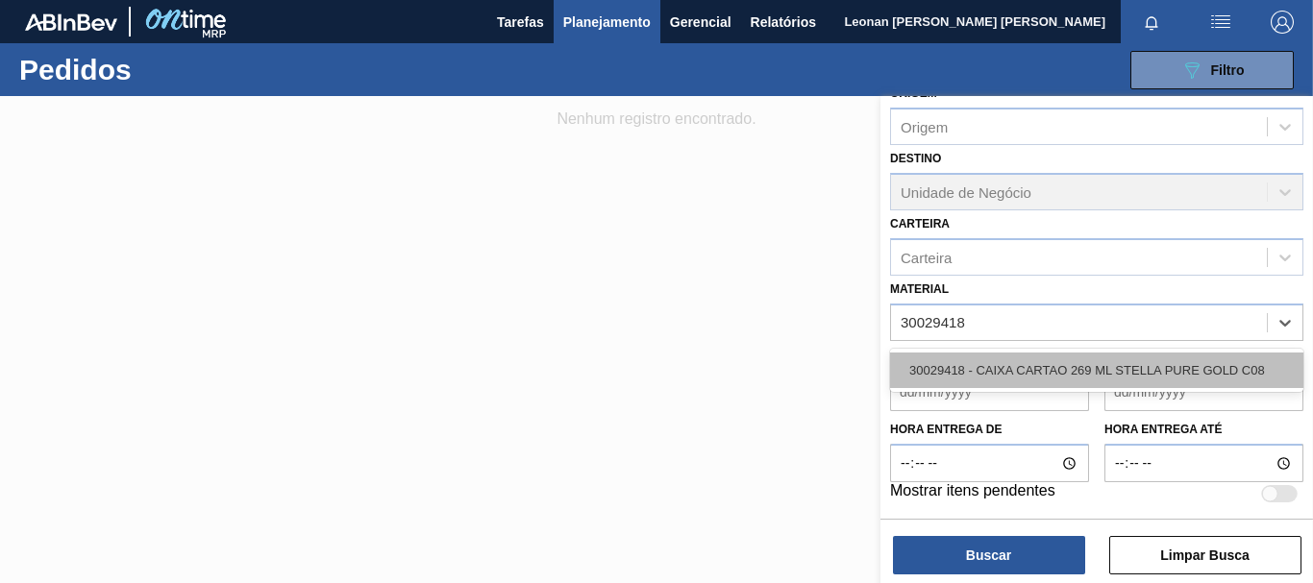
click at [1176, 372] on div "30029418 - CAIXA CARTAO 269 ML STELLA PURE GOLD C08" at bounding box center [1096, 371] width 413 height 36
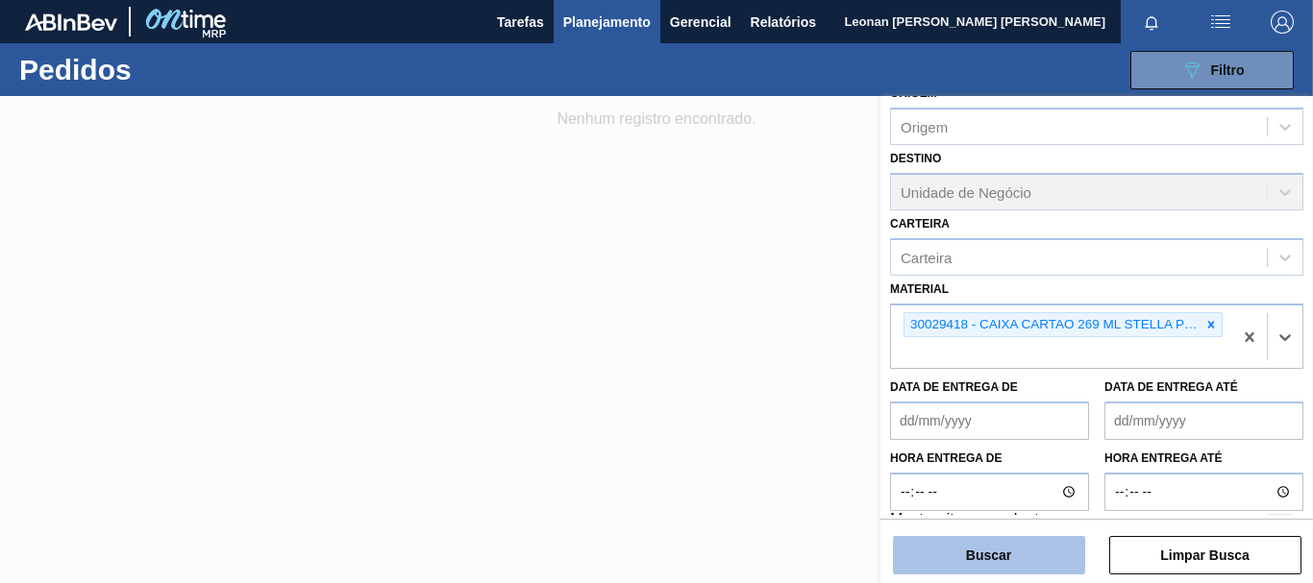
click at [1066, 545] on button "Buscar" at bounding box center [989, 555] width 192 height 38
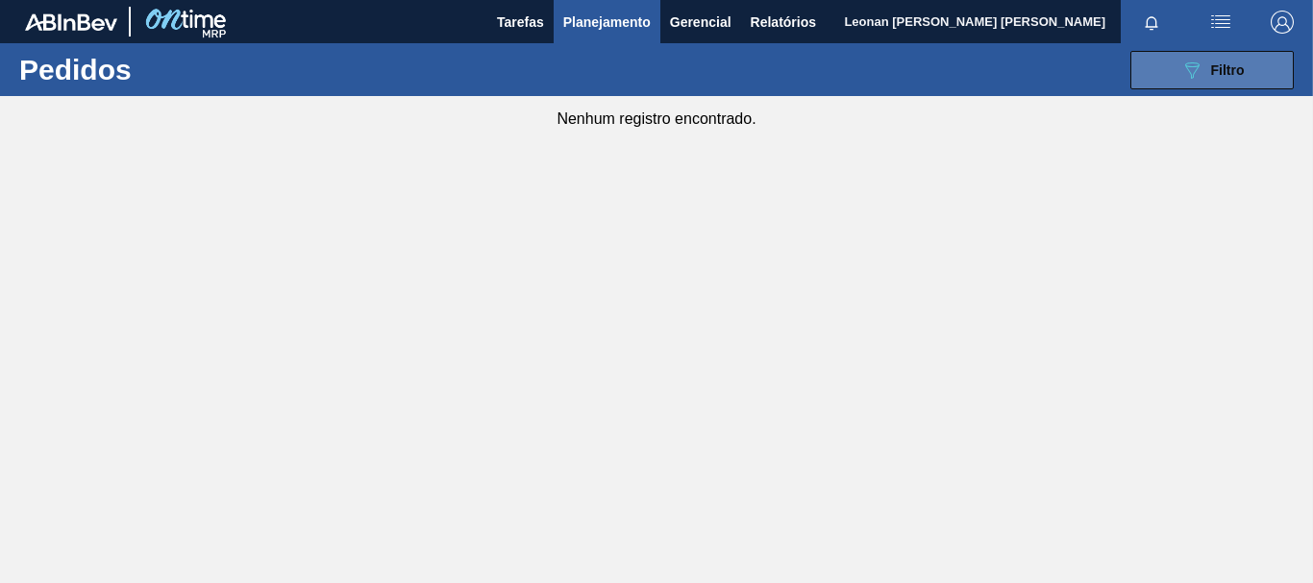
click at [1182, 80] on icon "089F7B8B-B2A5-4AFE-B5C0-19BA573D28AC" at bounding box center [1191, 70] width 23 height 23
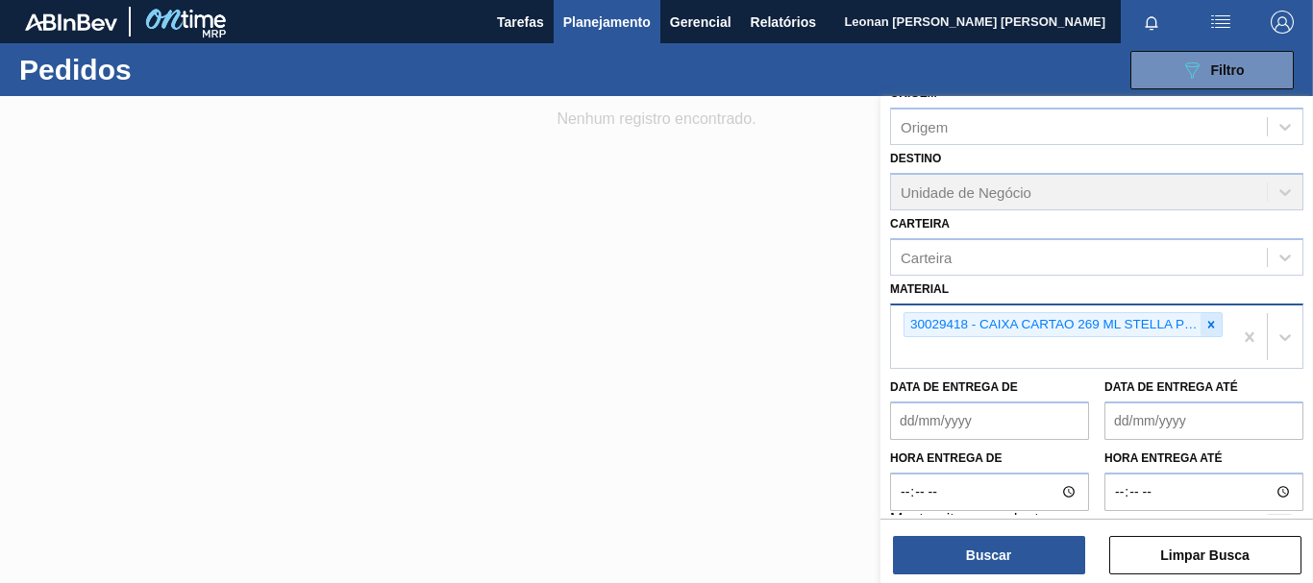
click at [1208, 328] on icon at bounding box center [1211, 324] width 7 height 7
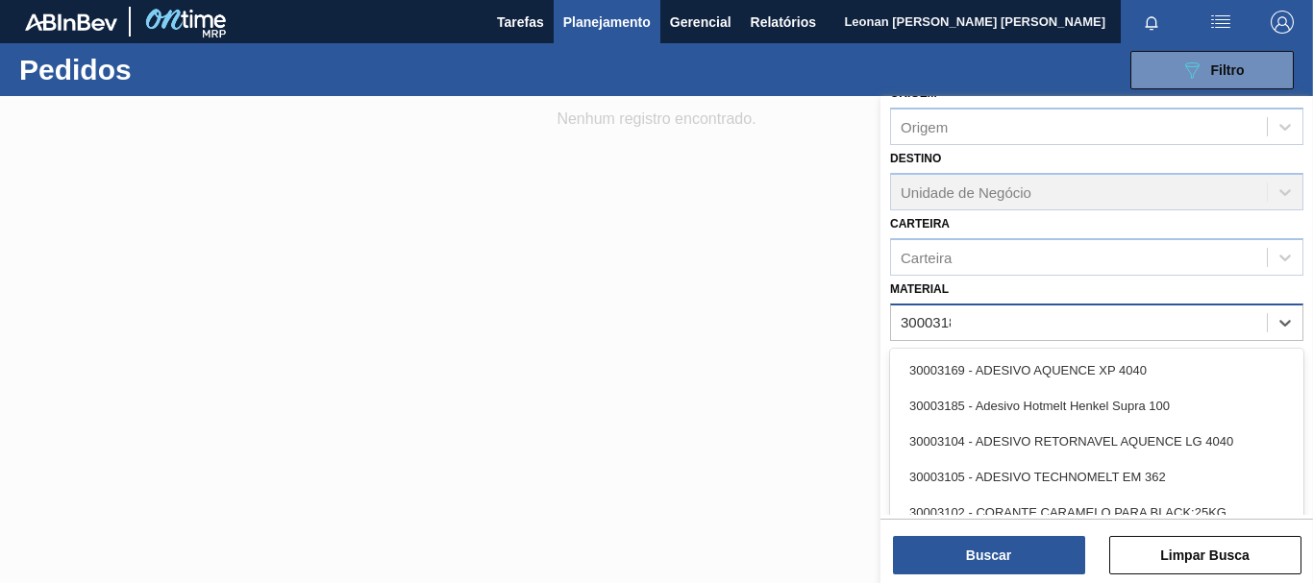
type input "30003188"
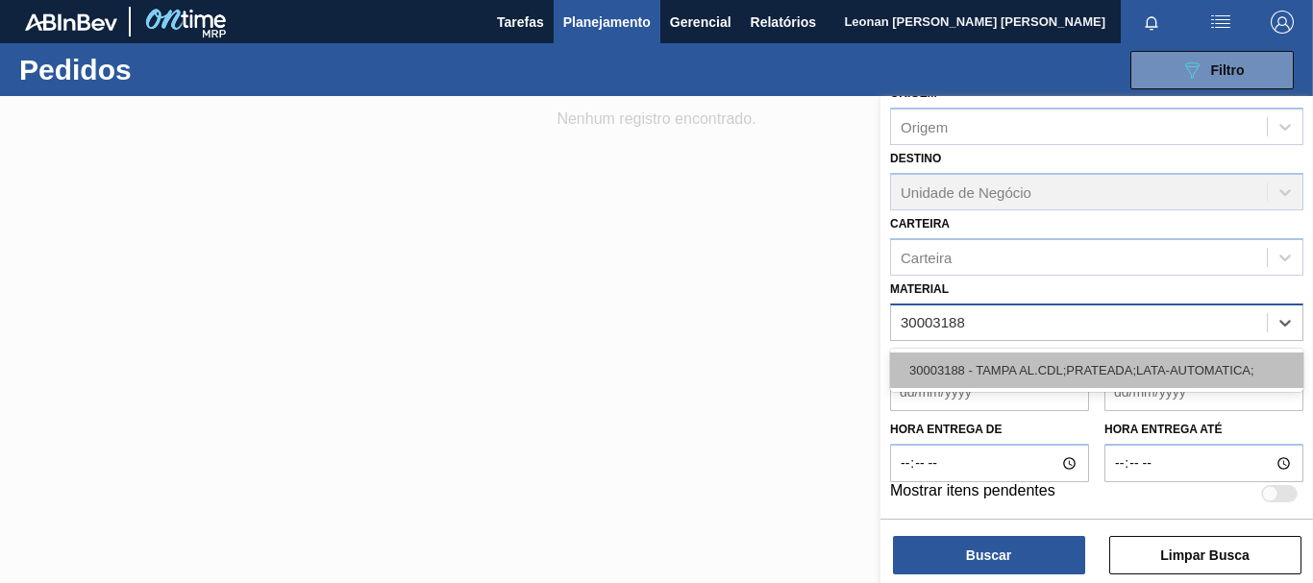
click at [1173, 384] on div "30003188 - TAMPA AL.CDL;PRATEADA;LATA-AUTOMATICA;" at bounding box center [1096, 371] width 413 height 36
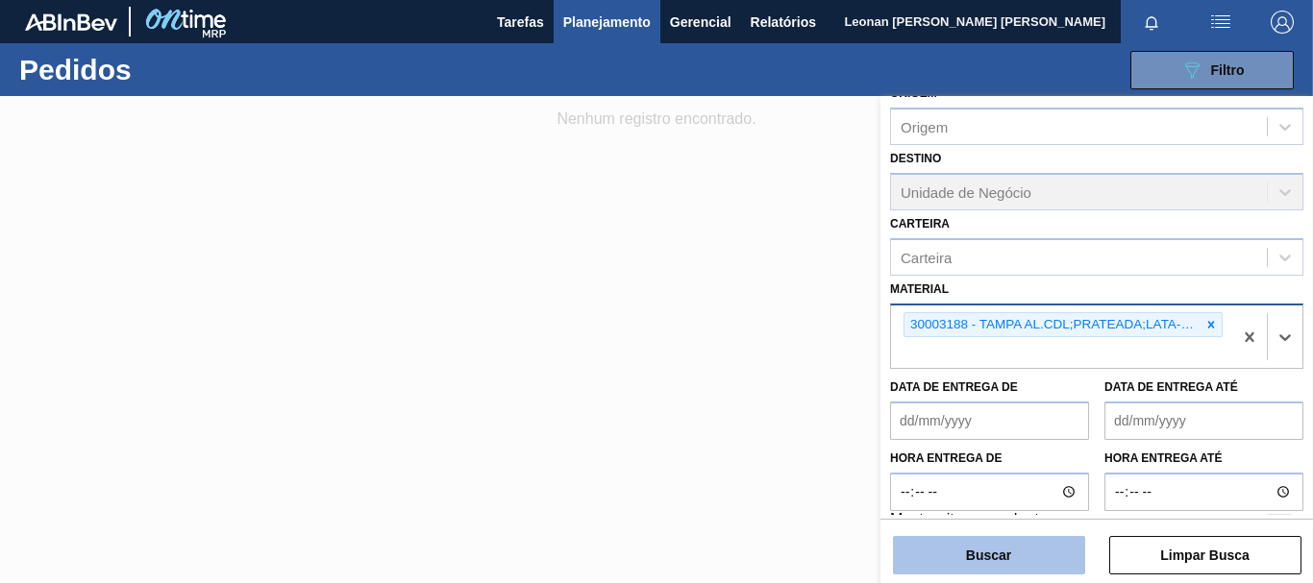
click at [1030, 562] on button "Buscar" at bounding box center [989, 555] width 192 height 38
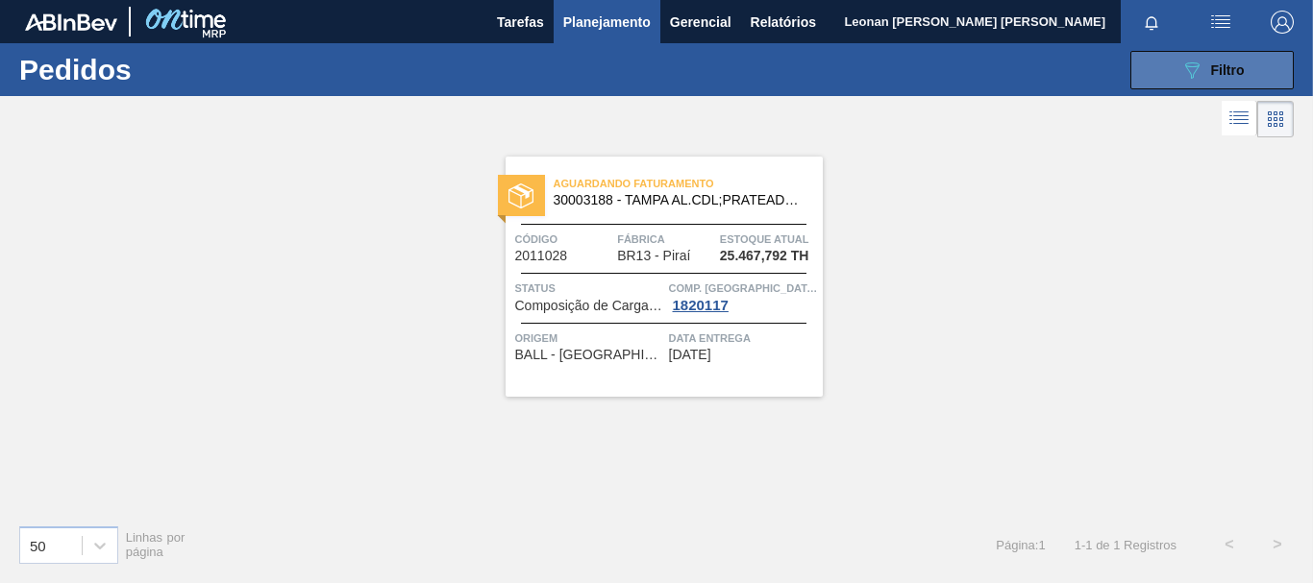
click at [1171, 68] on button "089F7B8B-B2A5-4AFE-B5C0-19BA573D28AC Filtro" at bounding box center [1211, 70] width 163 height 38
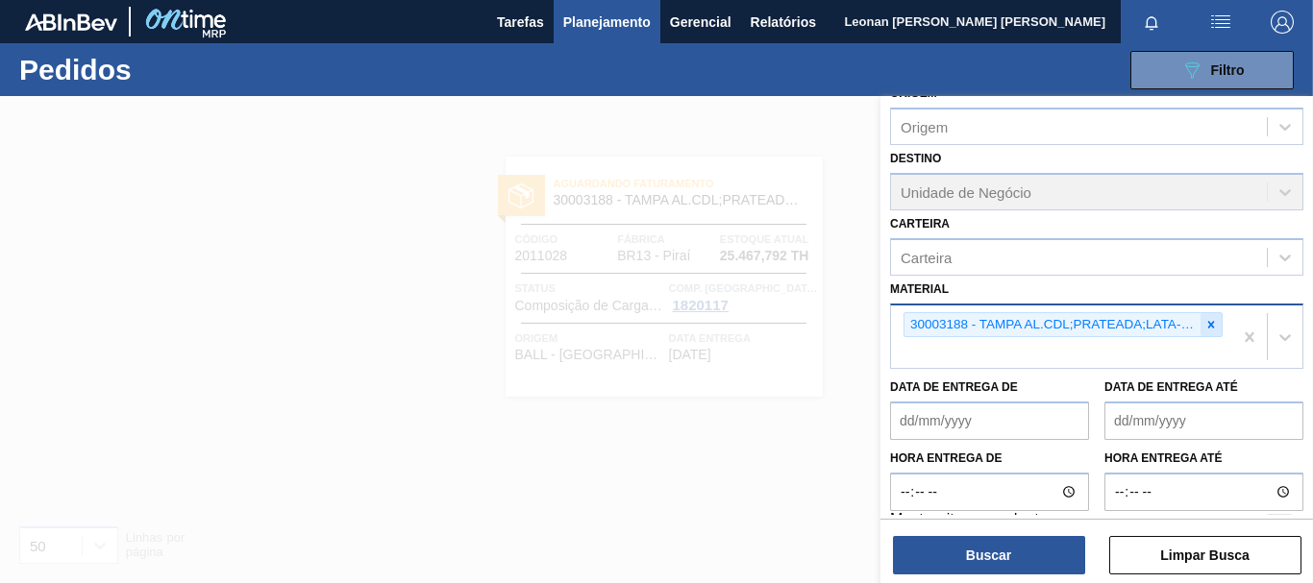
click at [1213, 324] on icon at bounding box center [1210, 324] width 13 height 13
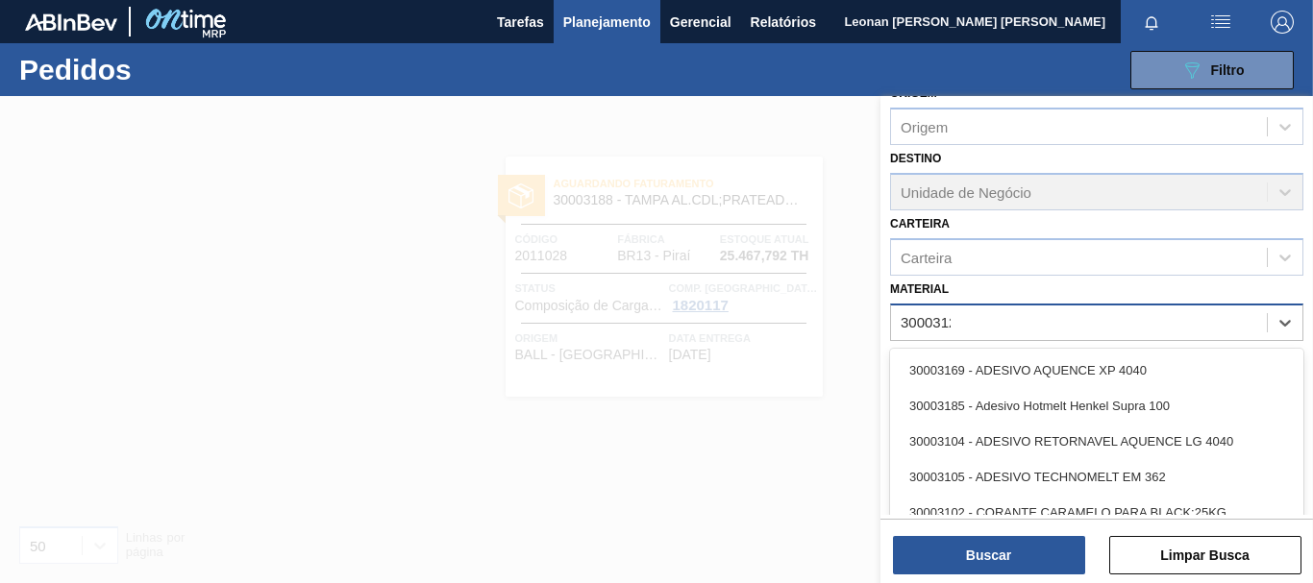
type input "30003129"
